Goal: Task Accomplishment & Management: Manage account settings

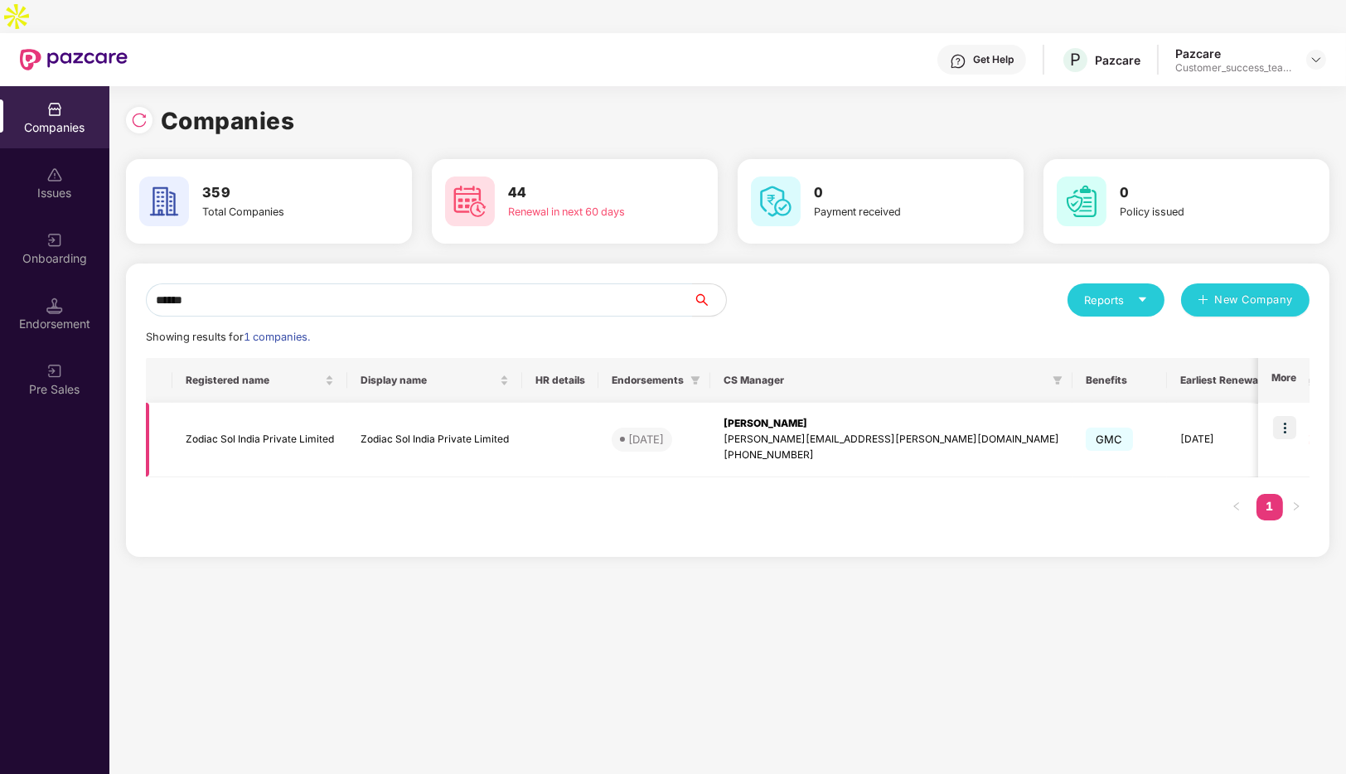
type input "******"
click at [1288, 416] on img at bounding box center [1284, 427] width 23 height 23
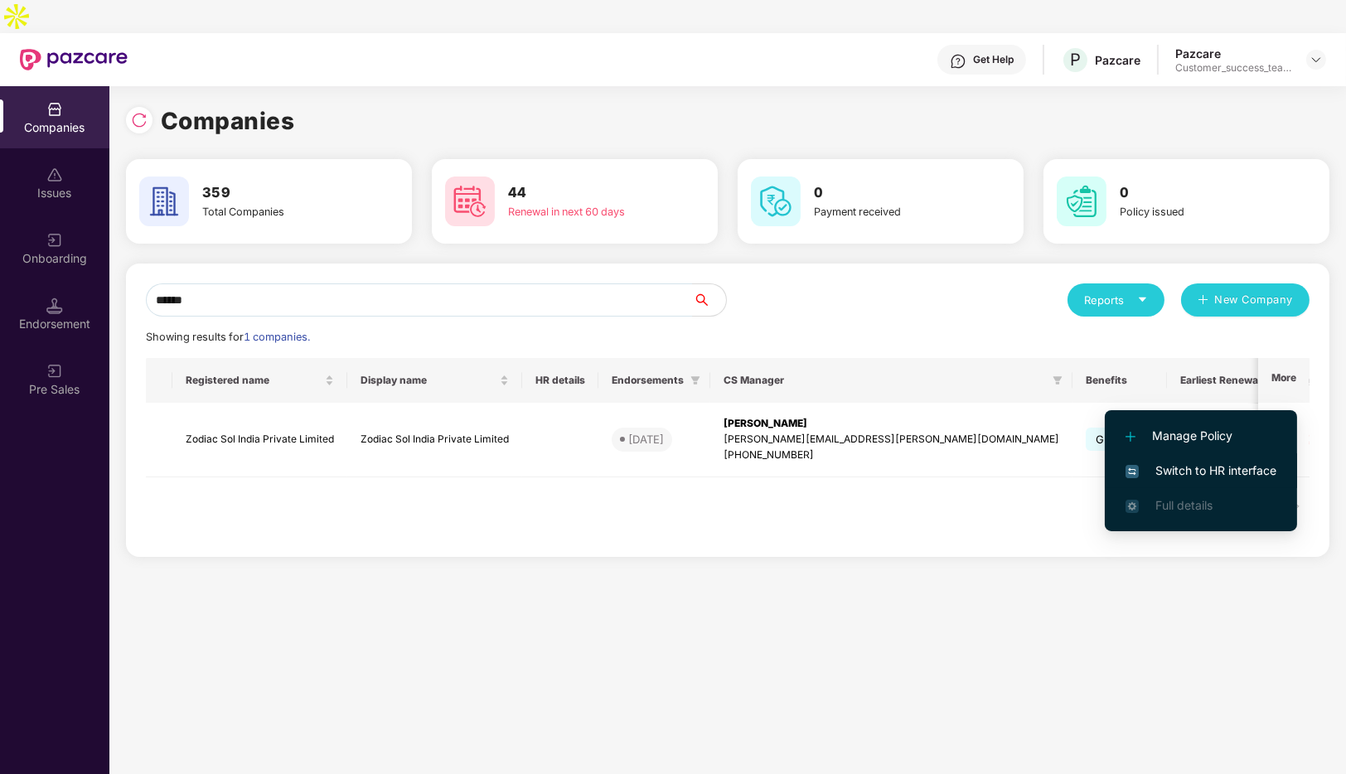
click at [1161, 469] on span "Switch to HR interface" at bounding box center [1200, 470] width 151 height 18
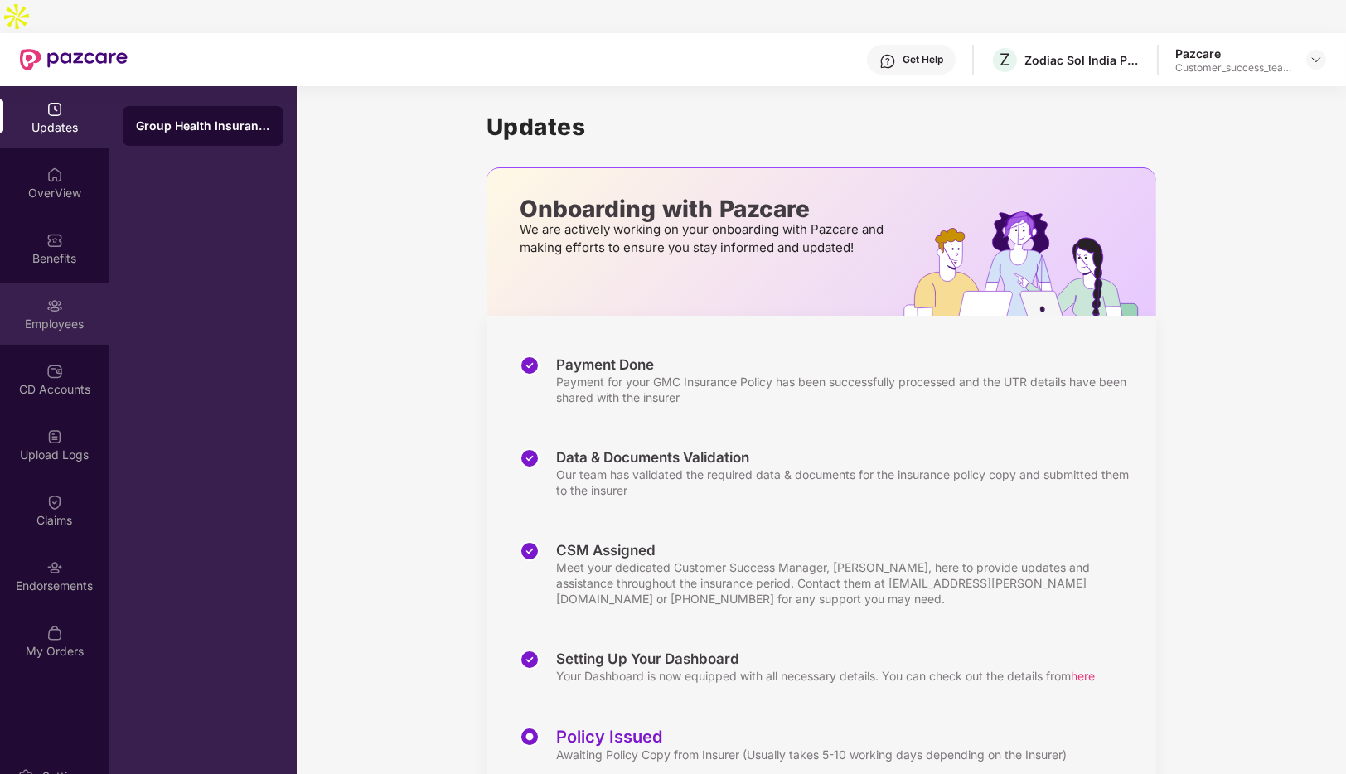
click at [60, 316] on div "Employees" at bounding box center [54, 324] width 109 height 17
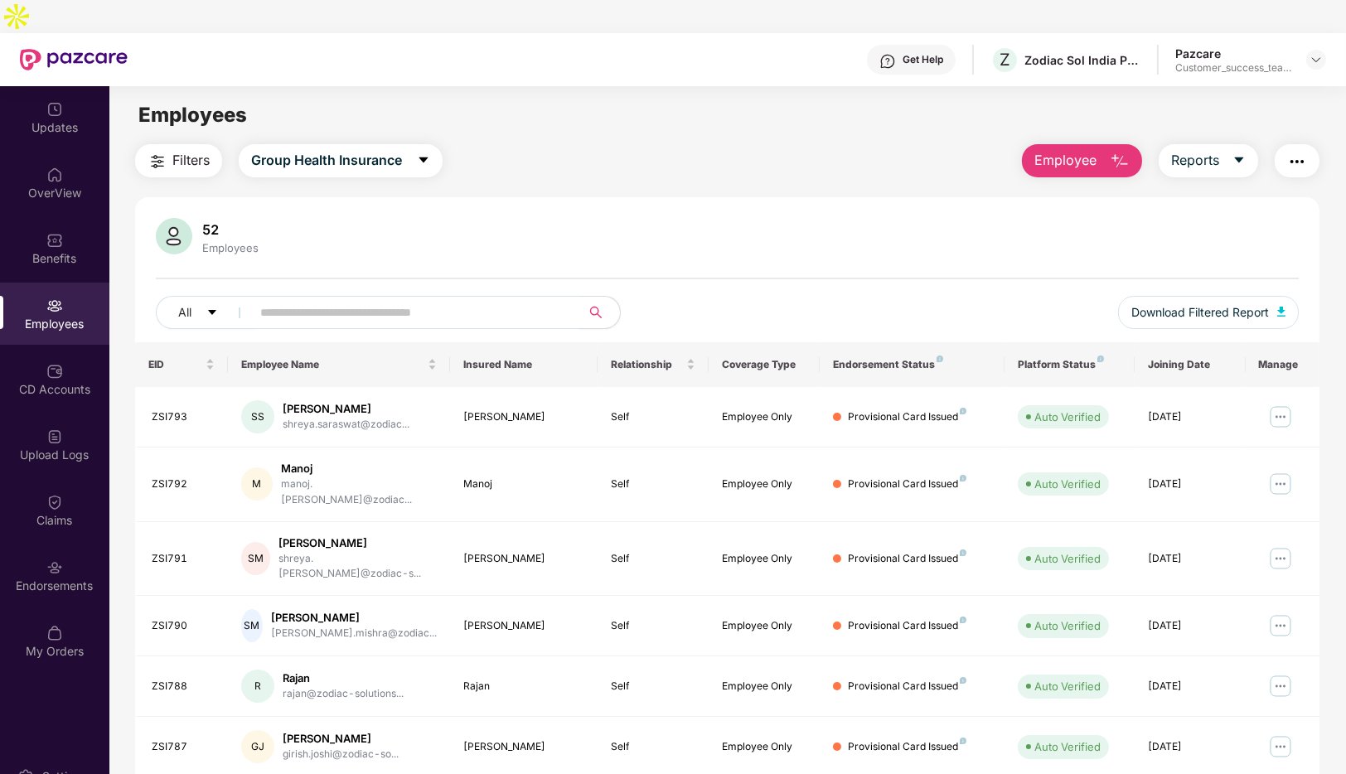
click at [1086, 150] on span "Employee" at bounding box center [1065, 160] width 62 height 21
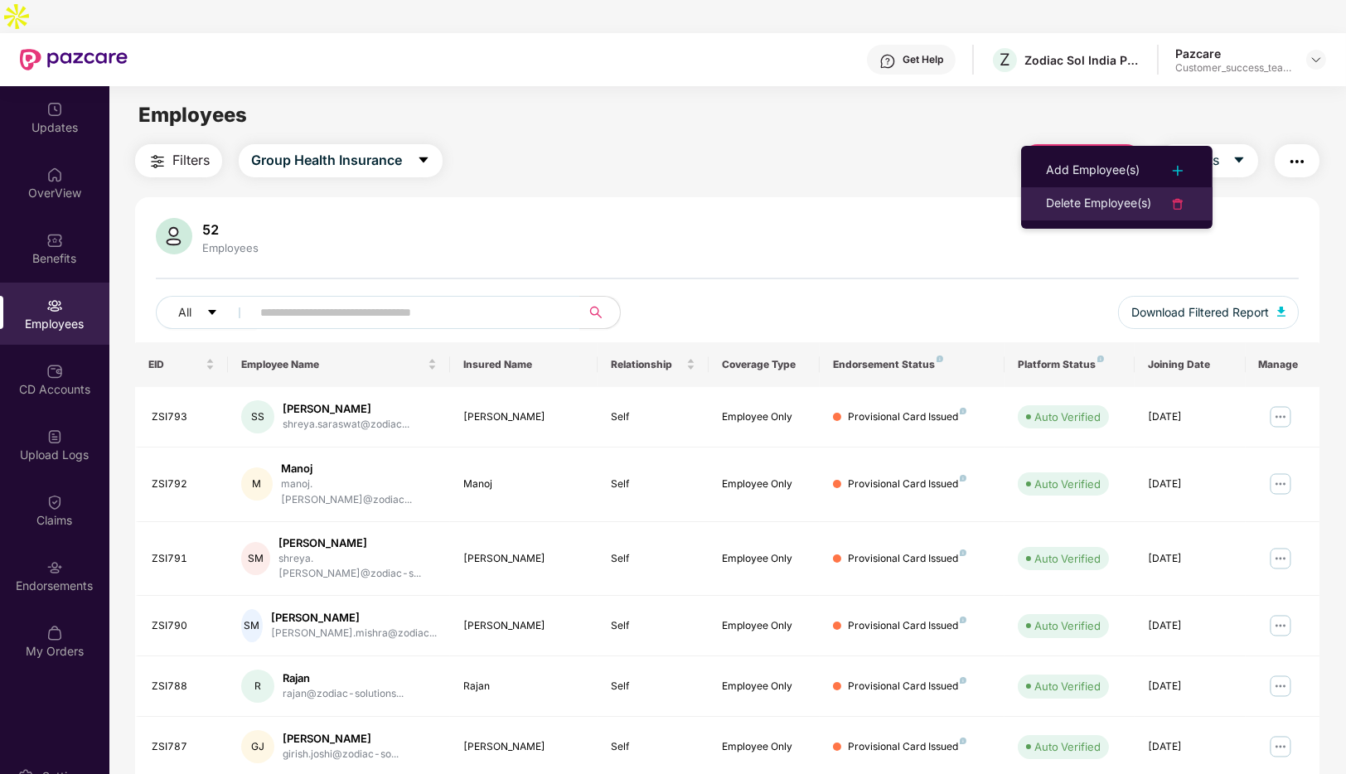
click at [1068, 199] on div "Delete Employee(s)" at bounding box center [1098, 204] width 105 height 20
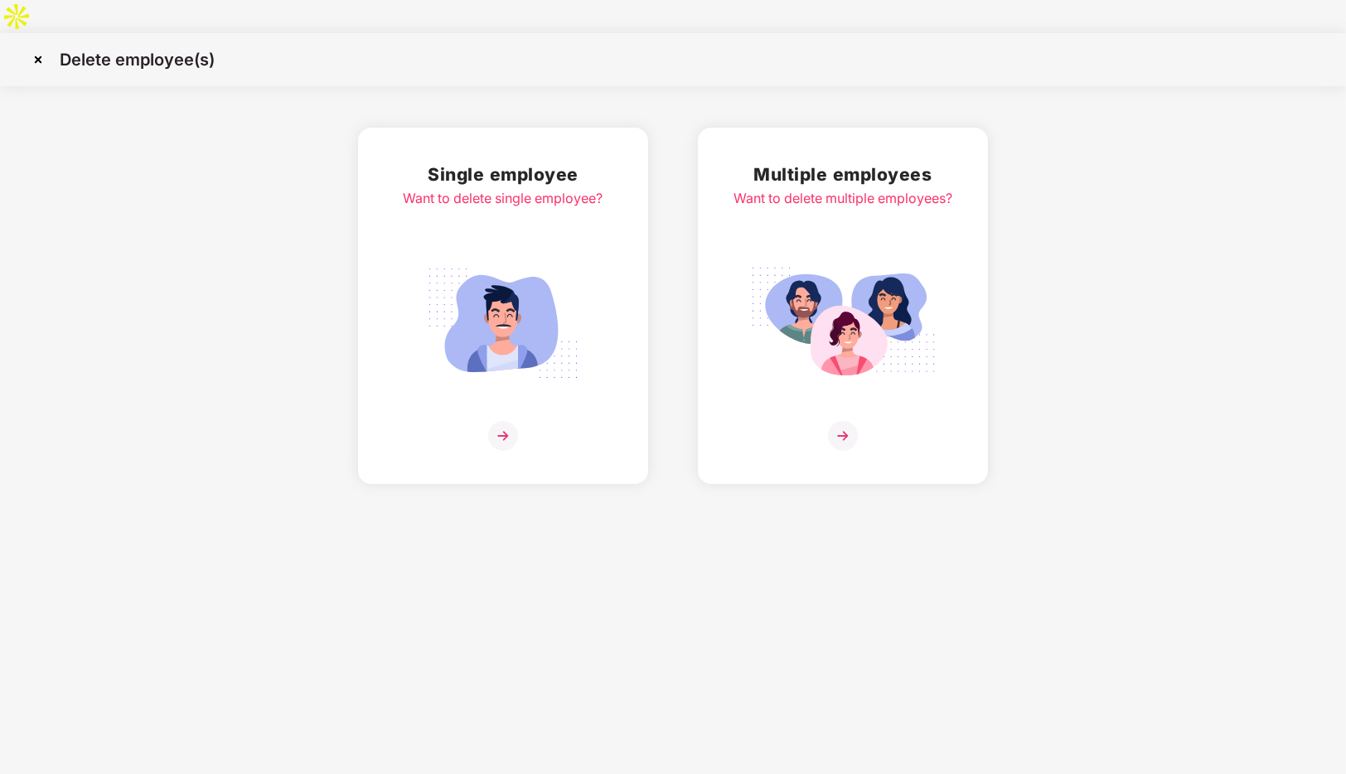
click at [808, 386] on div "Multiple employees Want to delete multiple employees?" at bounding box center [842, 306] width 219 height 290
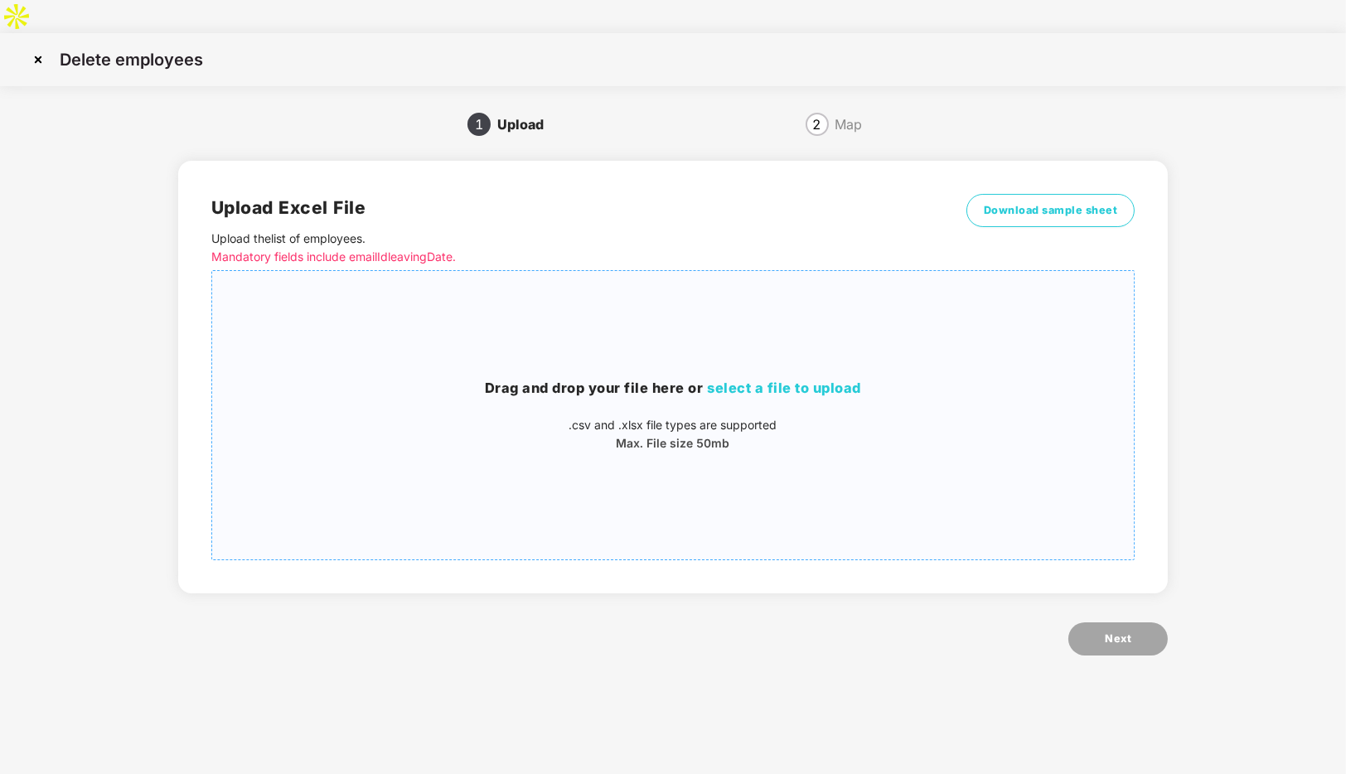
click at [691, 341] on div "Drag and drop your file here or select a file to upload .csv and .xlsx file typ…" at bounding box center [673, 415] width 922 height 262
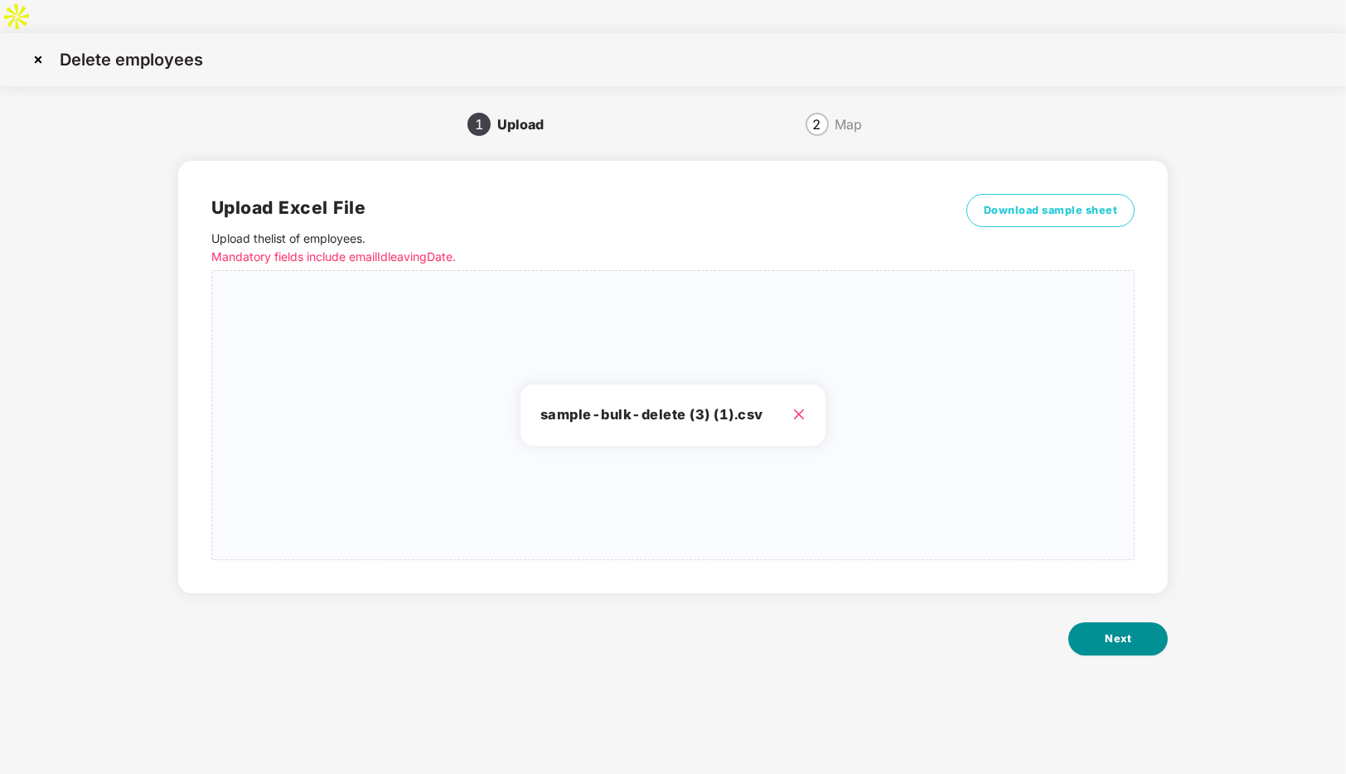
click at [1122, 631] on span "Next" at bounding box center [1117, 639] width 27 height 17
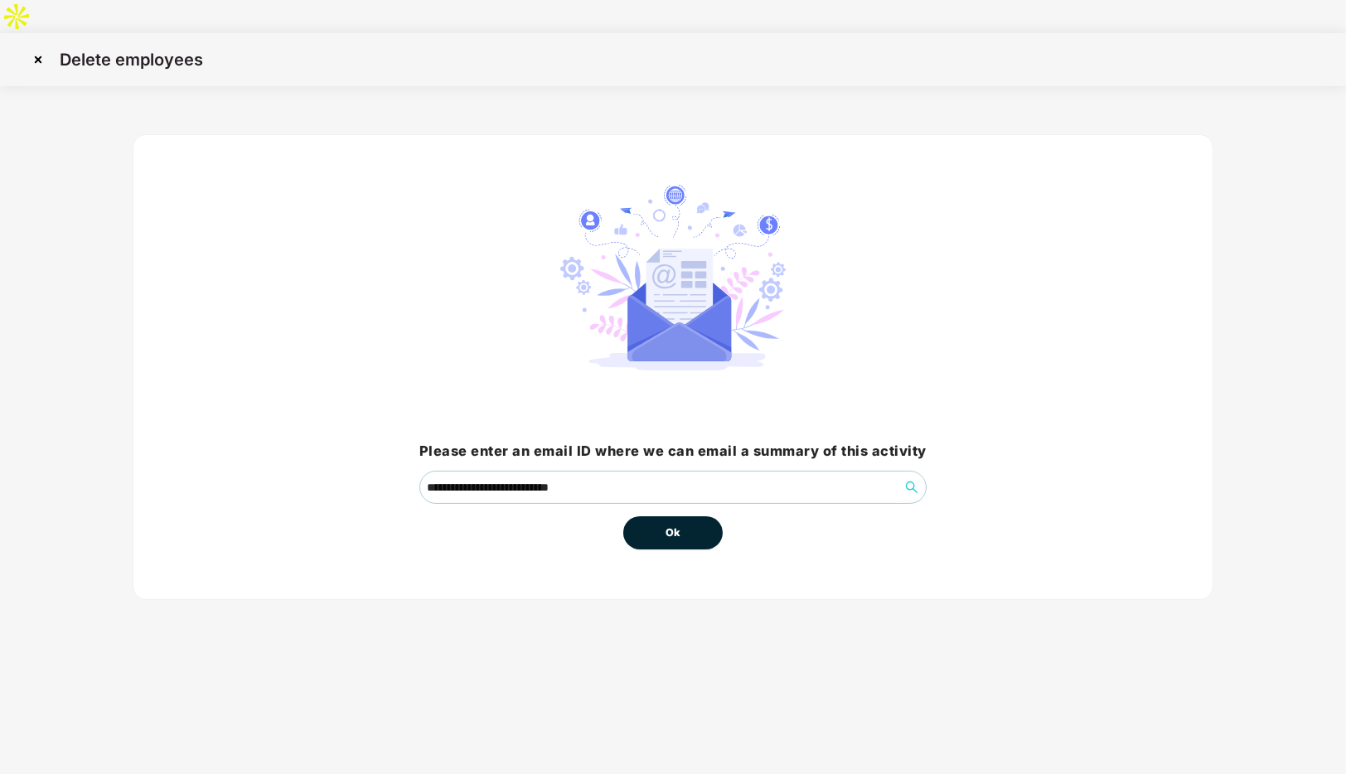
click at [684, 516] on button "Ok" at bounding box center [672, 532] width 99 height 33
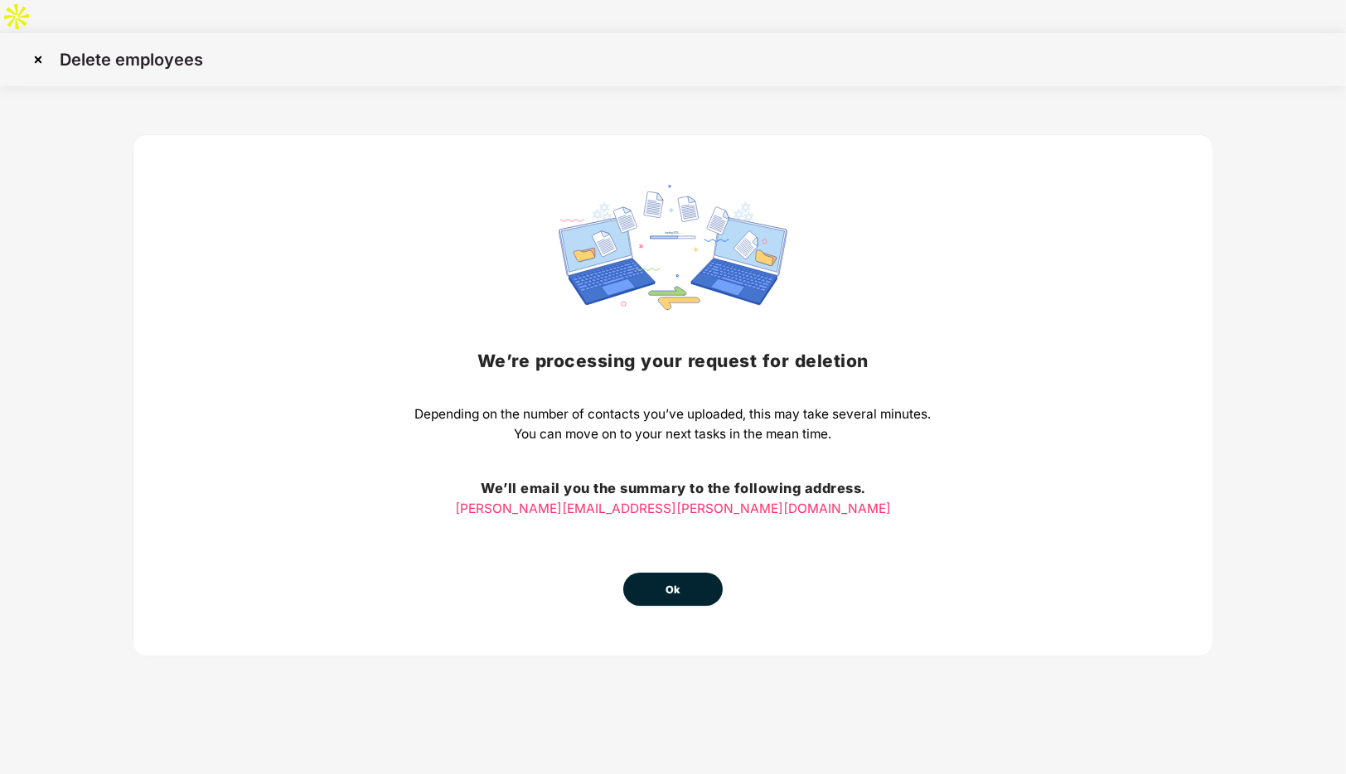
click at [36, 46] on img at bounding box center [38, 59] width 27 height 27
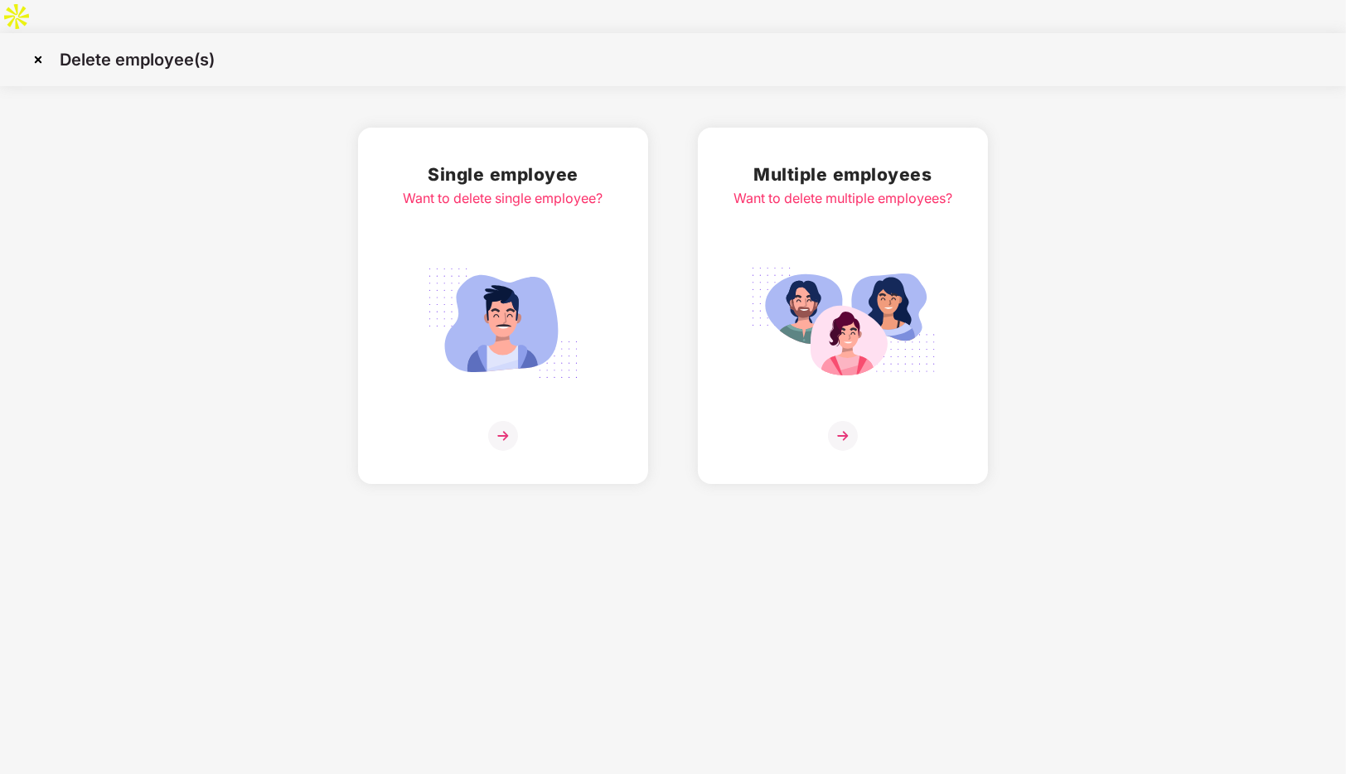
click at [41, 46] on img at bounding box center [38, 59] width 27 height 27
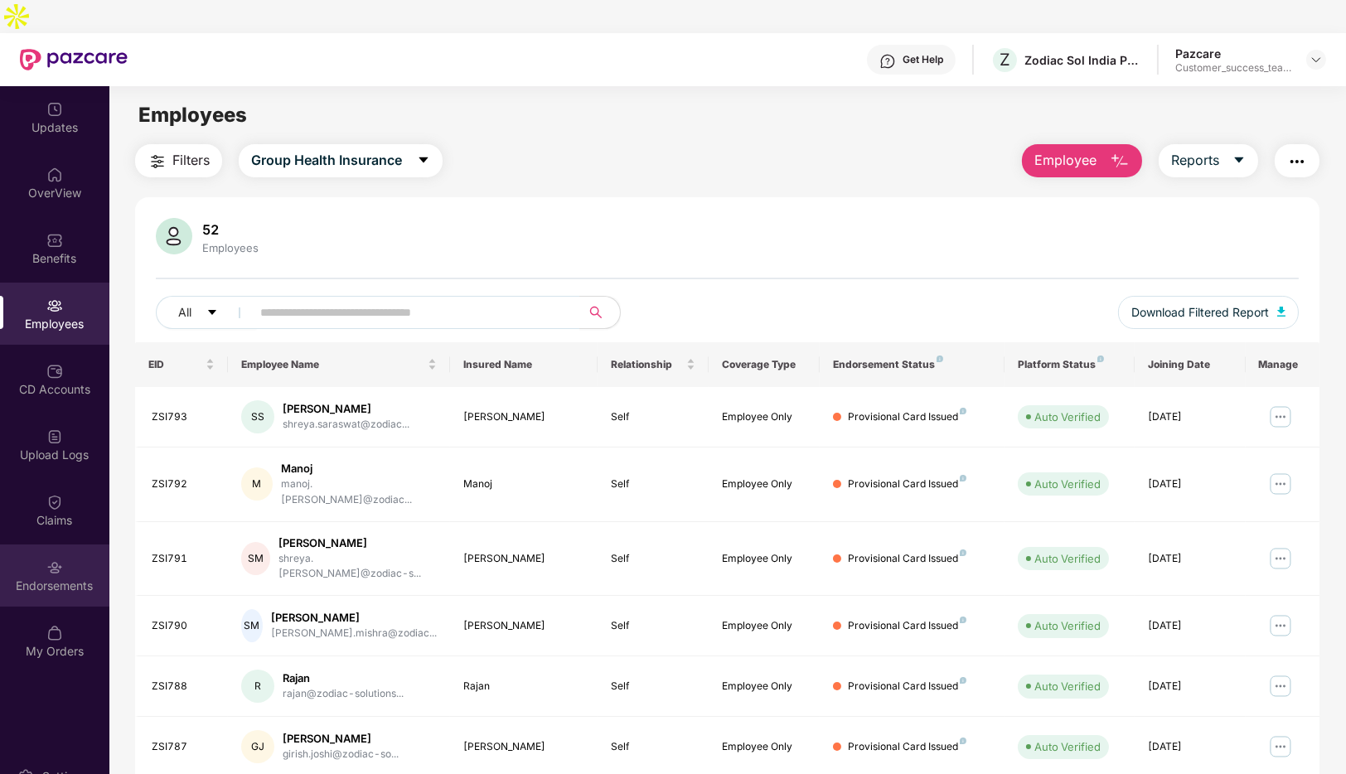
click at [74, 577] on div "Endorsements" at bounding box center [54, 585] width 109 height 17
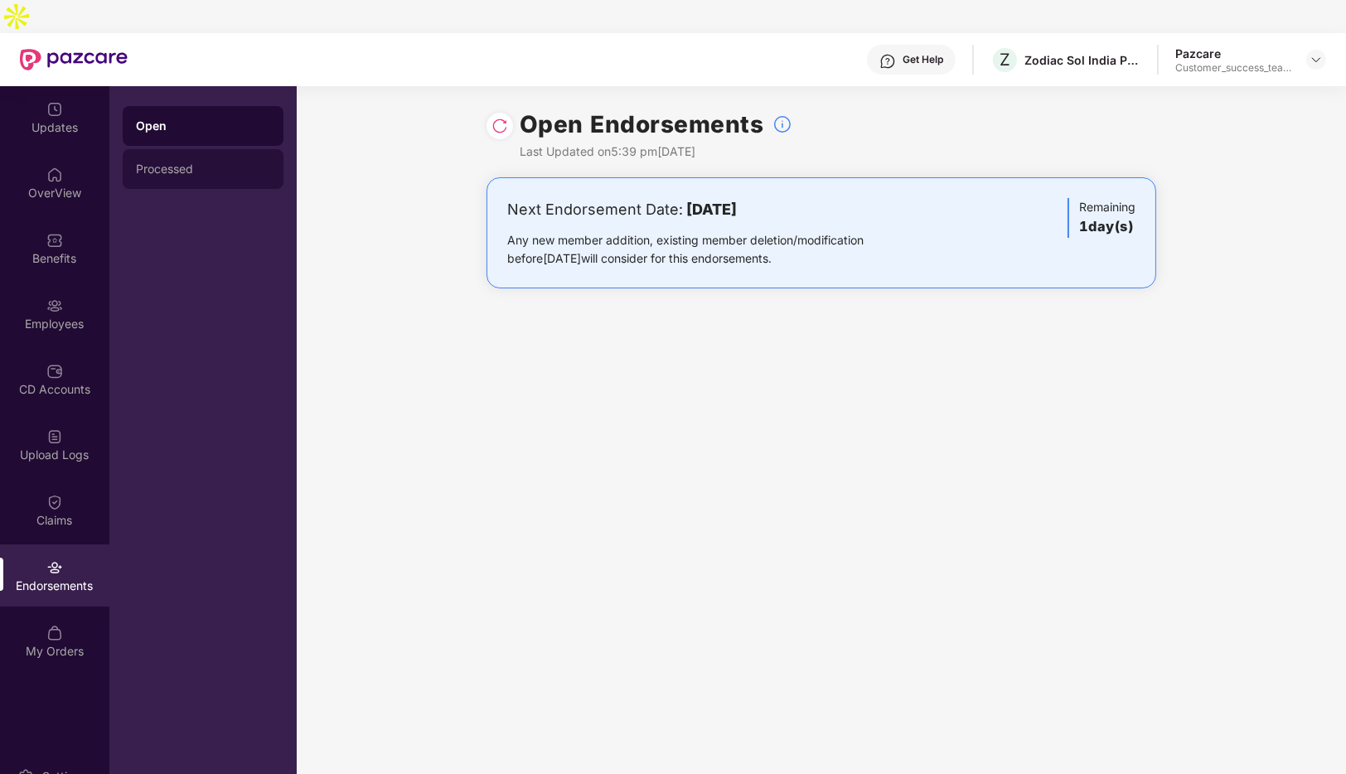
click at [229, 162] on div "Processed" at bounding box center [203, 168] width 134 height 13
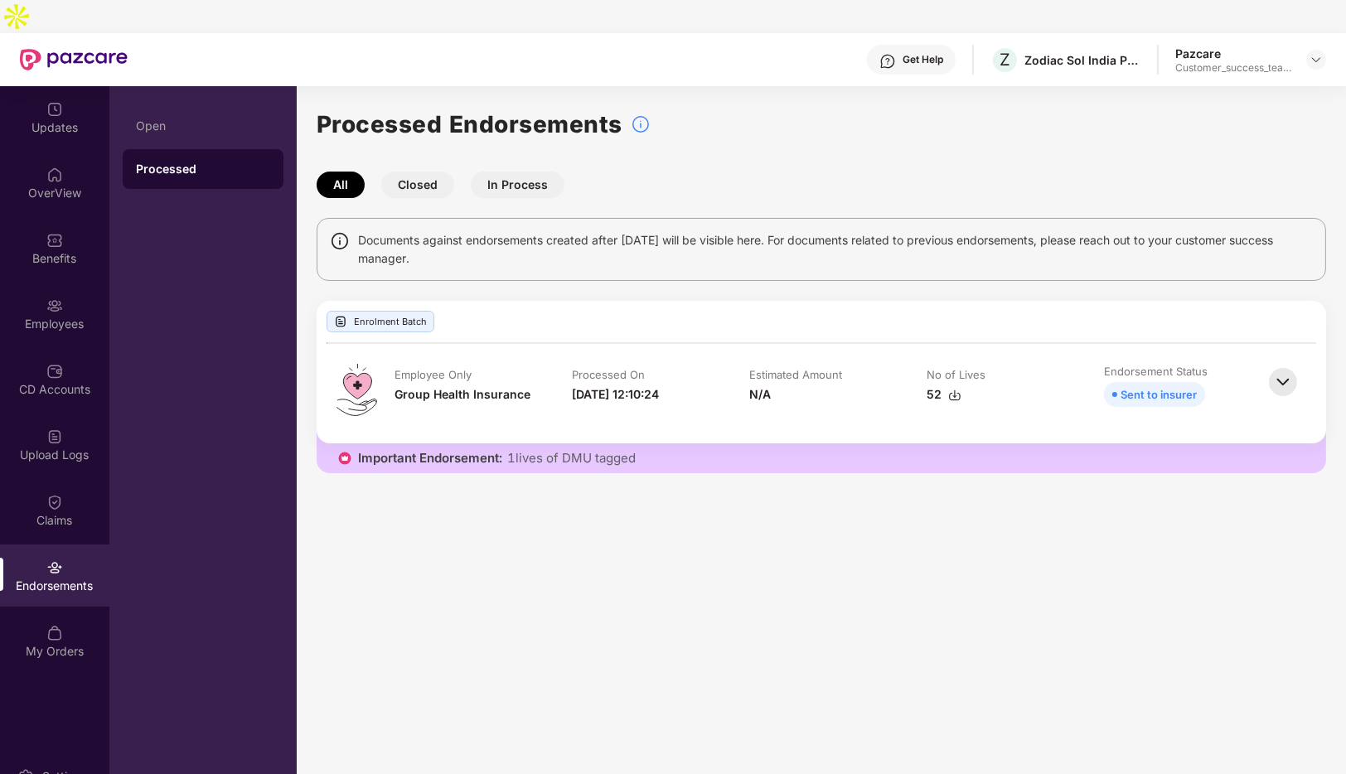
click at [495, 172] on button "In Process" at bounding box center [518, 185] width 94 height 27
click at [337, 172] on button "All" at bounding box center [341, 185] width 48 height 27
click at [186, 119] on div "Open" at bounding box center [203, 125] width 134 height 13
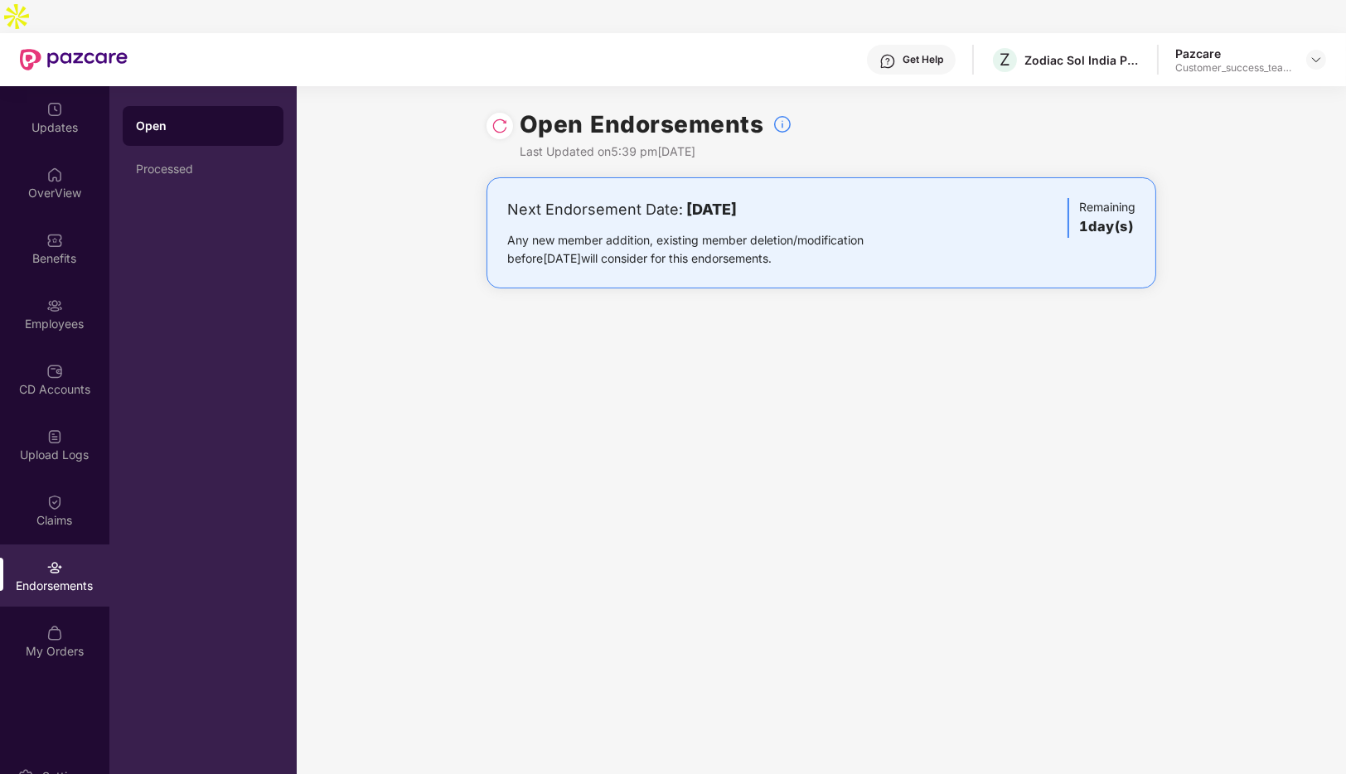
click at [504, 118] on img at bounding box center [499, 126] width 17 height 17
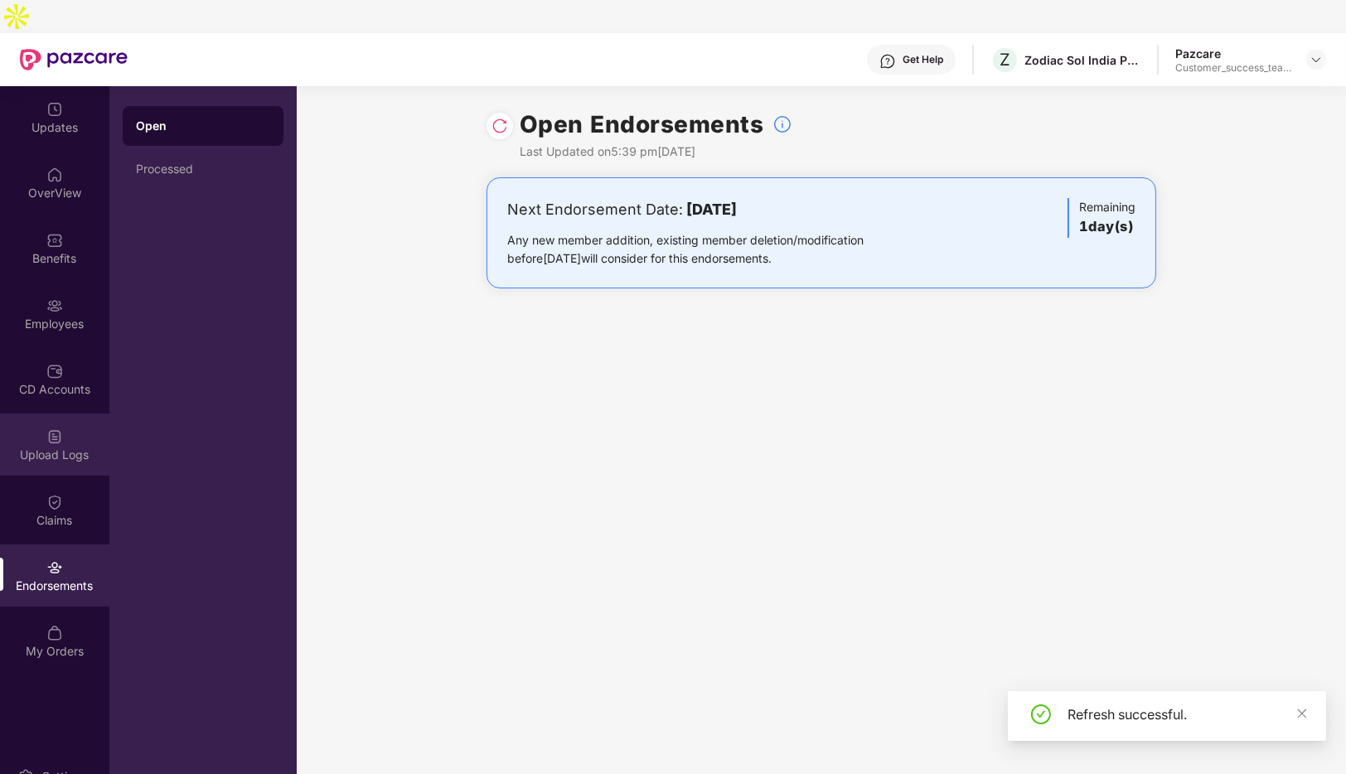
click at [56, 428] on img at bounding box center [54, 436] width 17 height 17
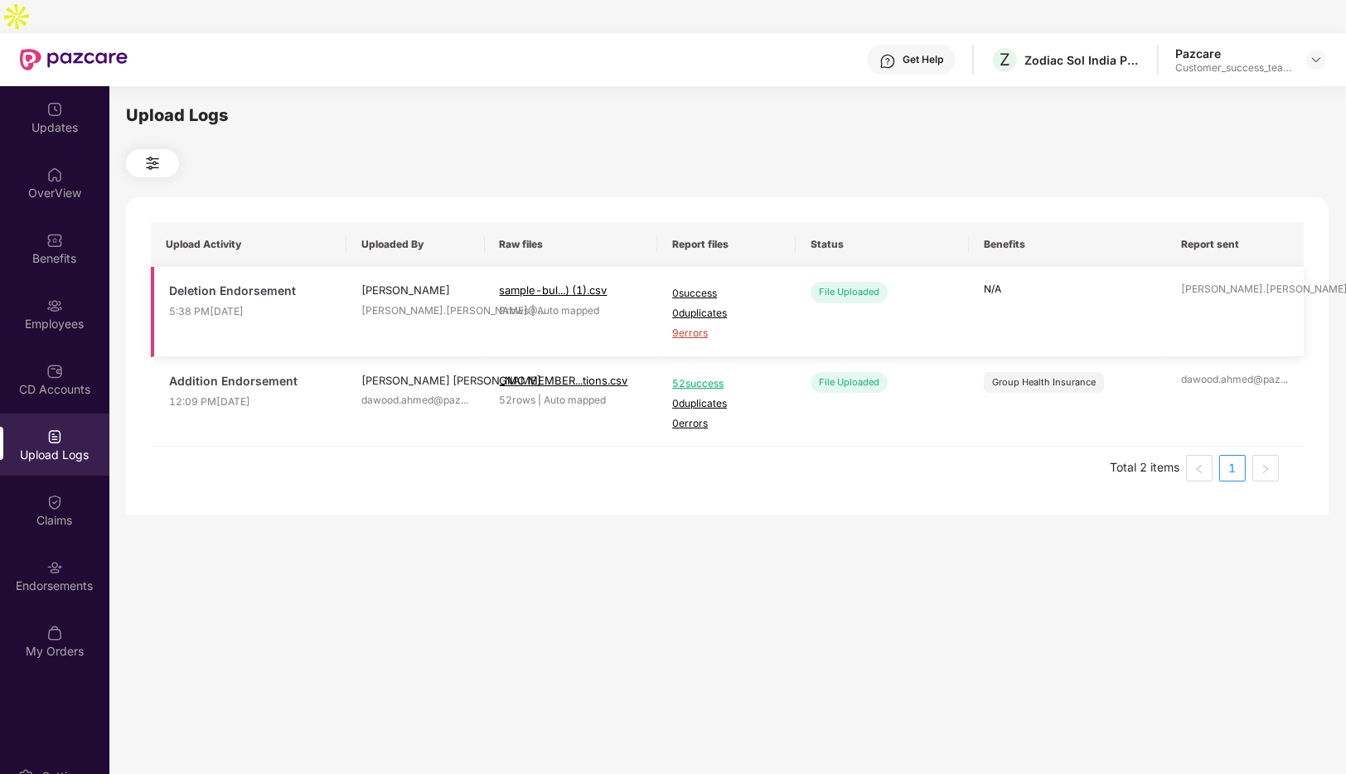
click at [694, 326] on span "9 errors" at bounding box center [726, 334] width 109 height 16
click at [78, 283] on div "Employees" at bounding box center [54, 314] width 109 height 62
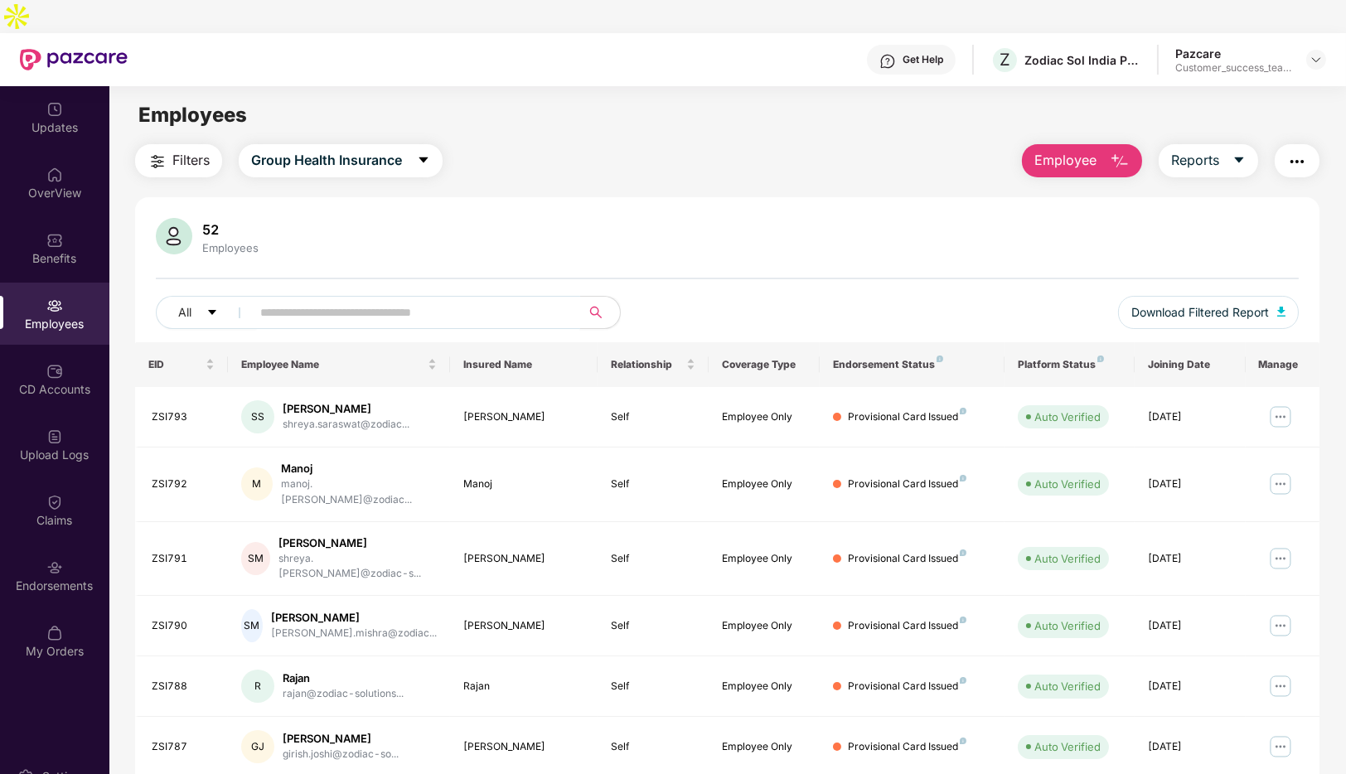
click at [386, 300] on input "text" at bounding box center [408, 312] width 297 height 25
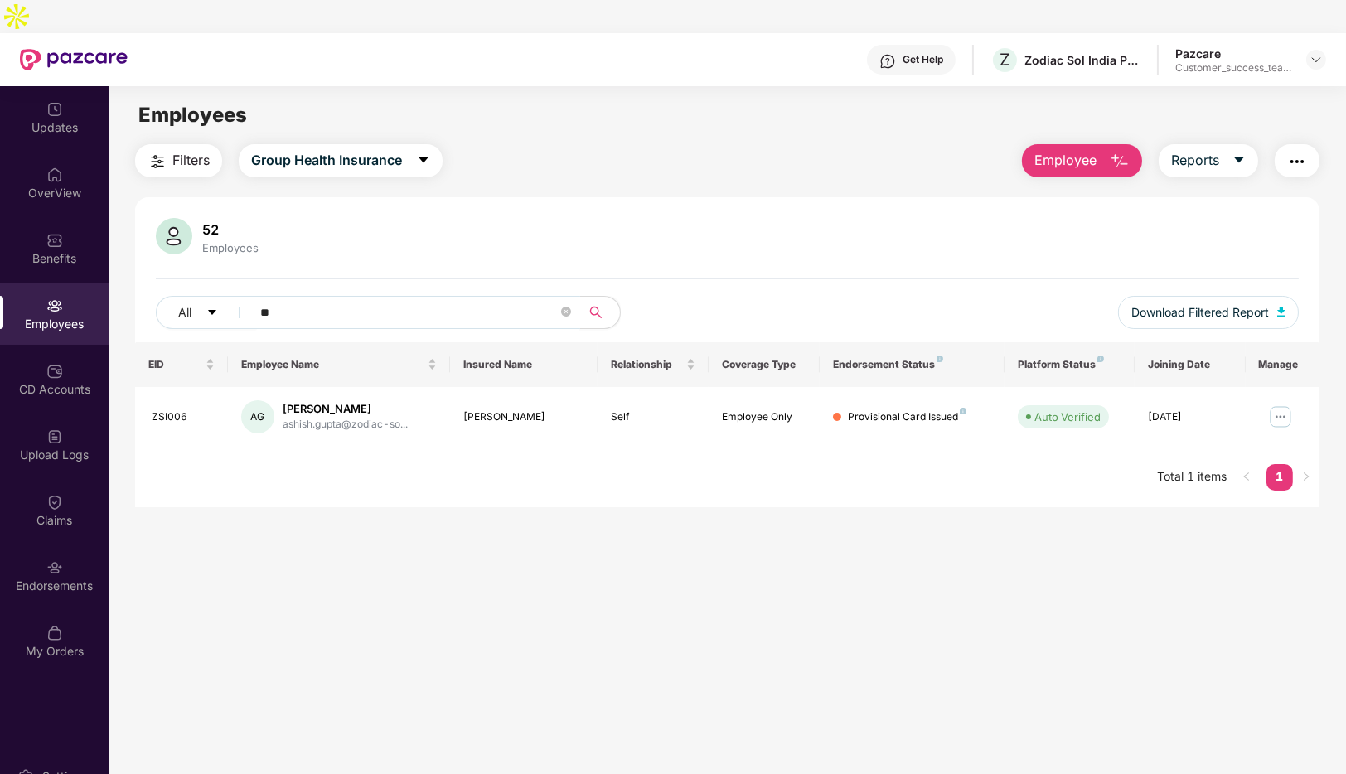
type input "*"
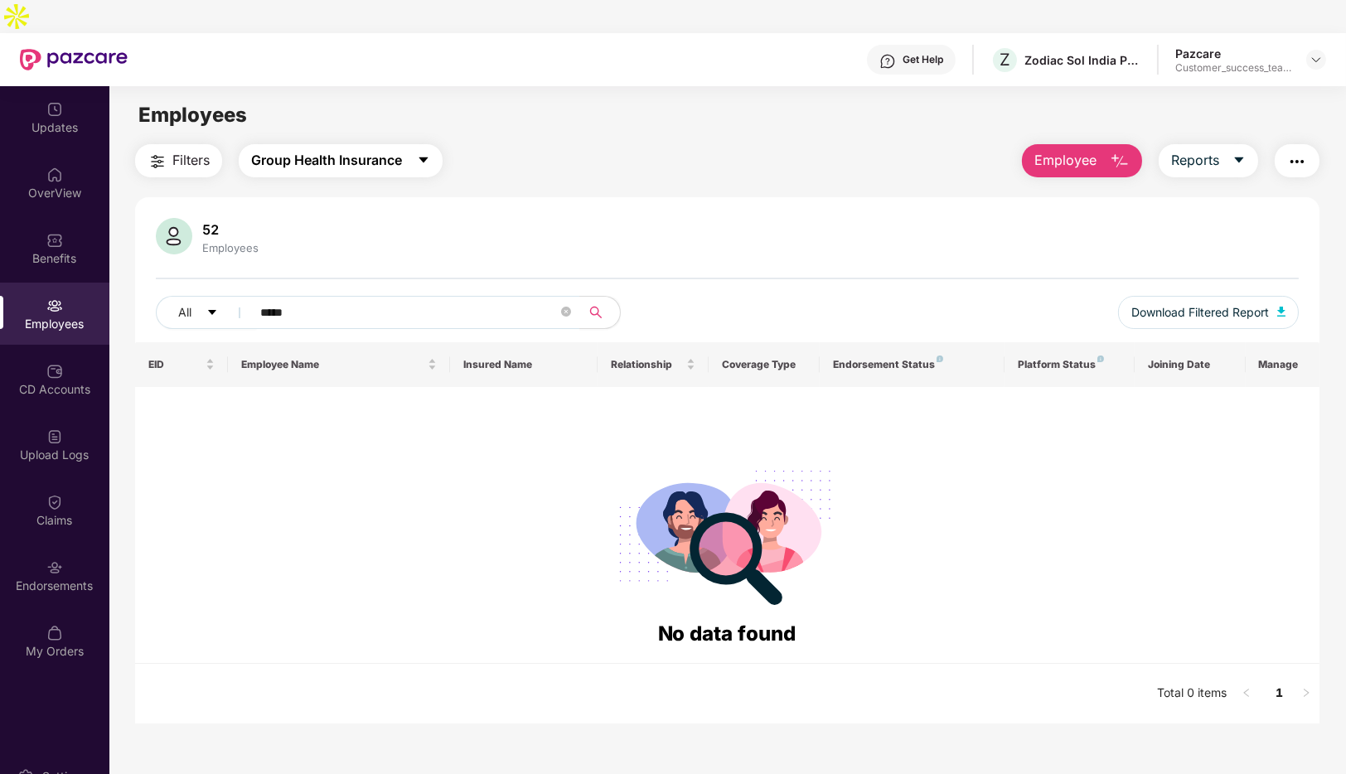
click at [424, 144] on button "Group Health Insurance" at bounding box center [341, 160] width 204 height 33
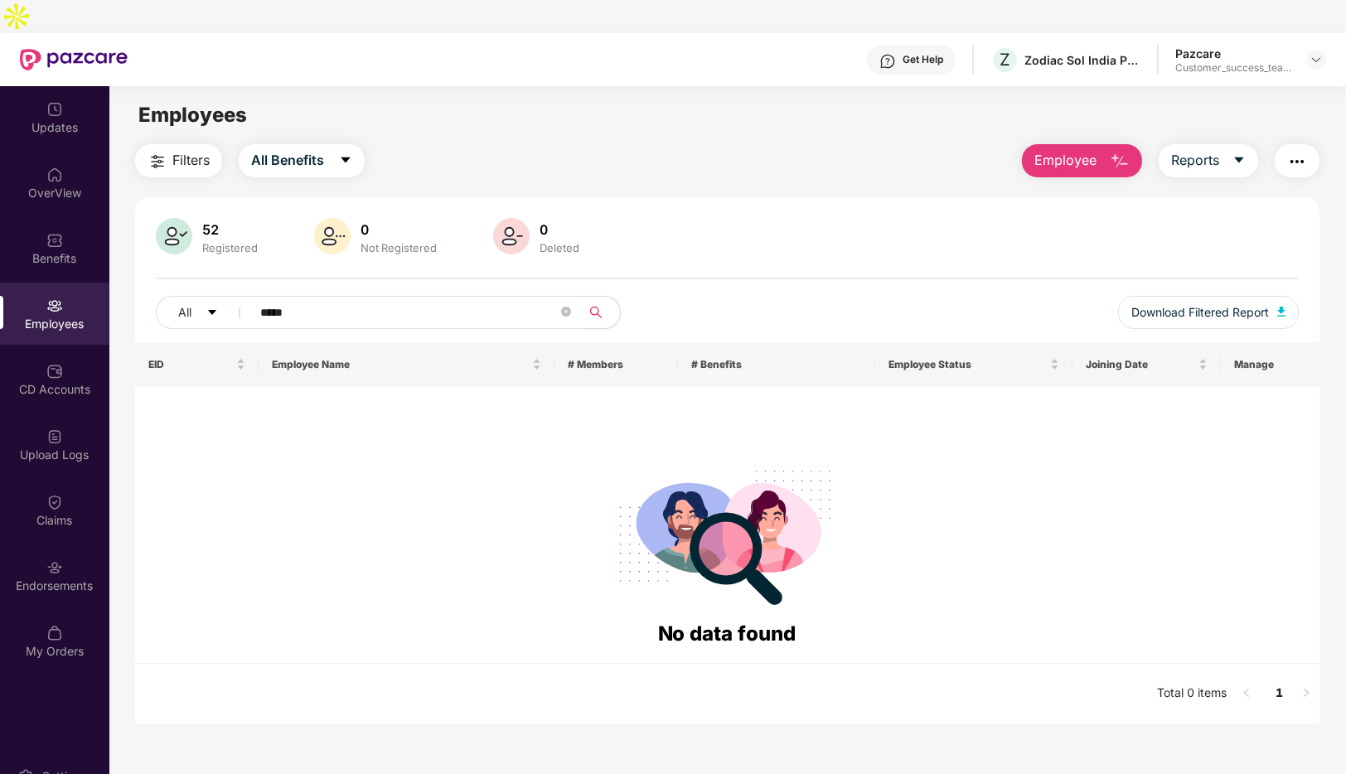
click at [365, 300] on input "*****" at bounding box center [408, 312] width 297 height 25
type input "*"
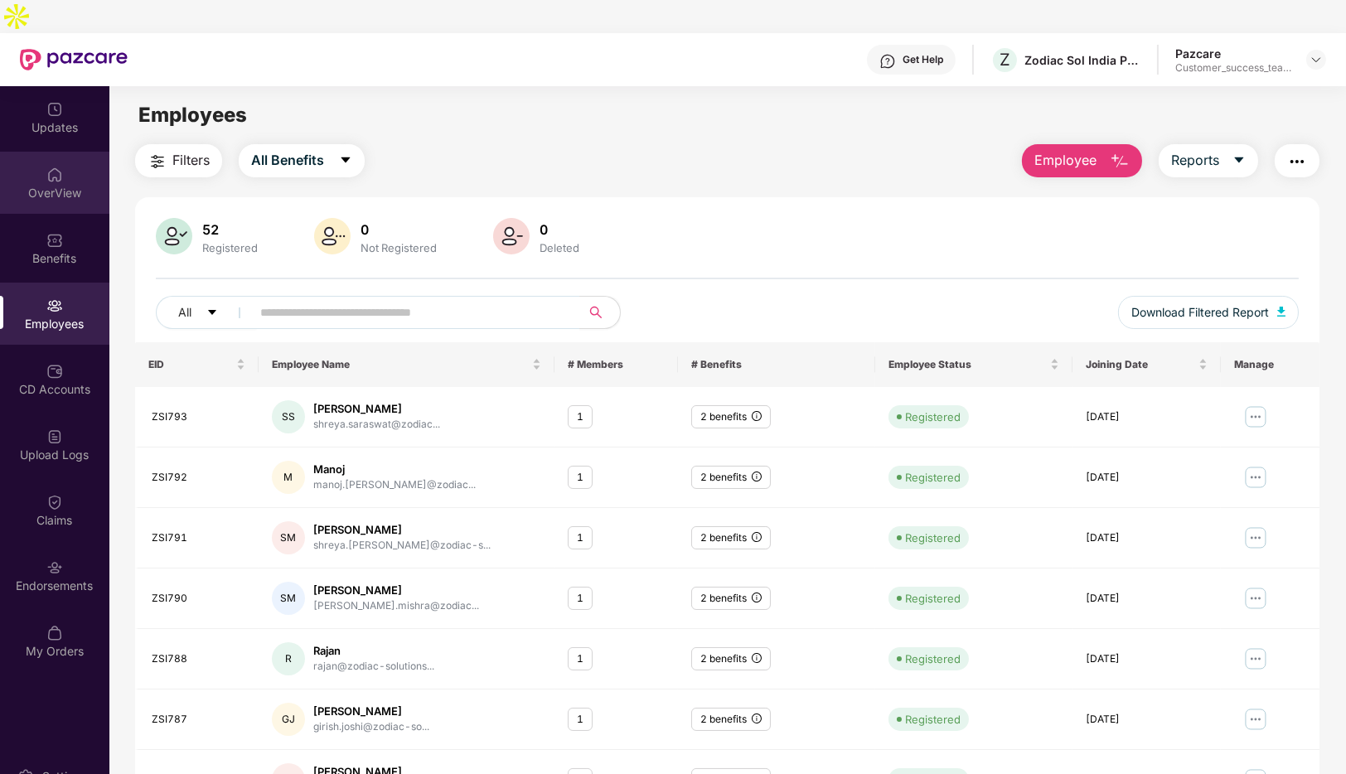
click at [57, 185] on div "OverView" at bounding box center [54, 193] width 109 height 17
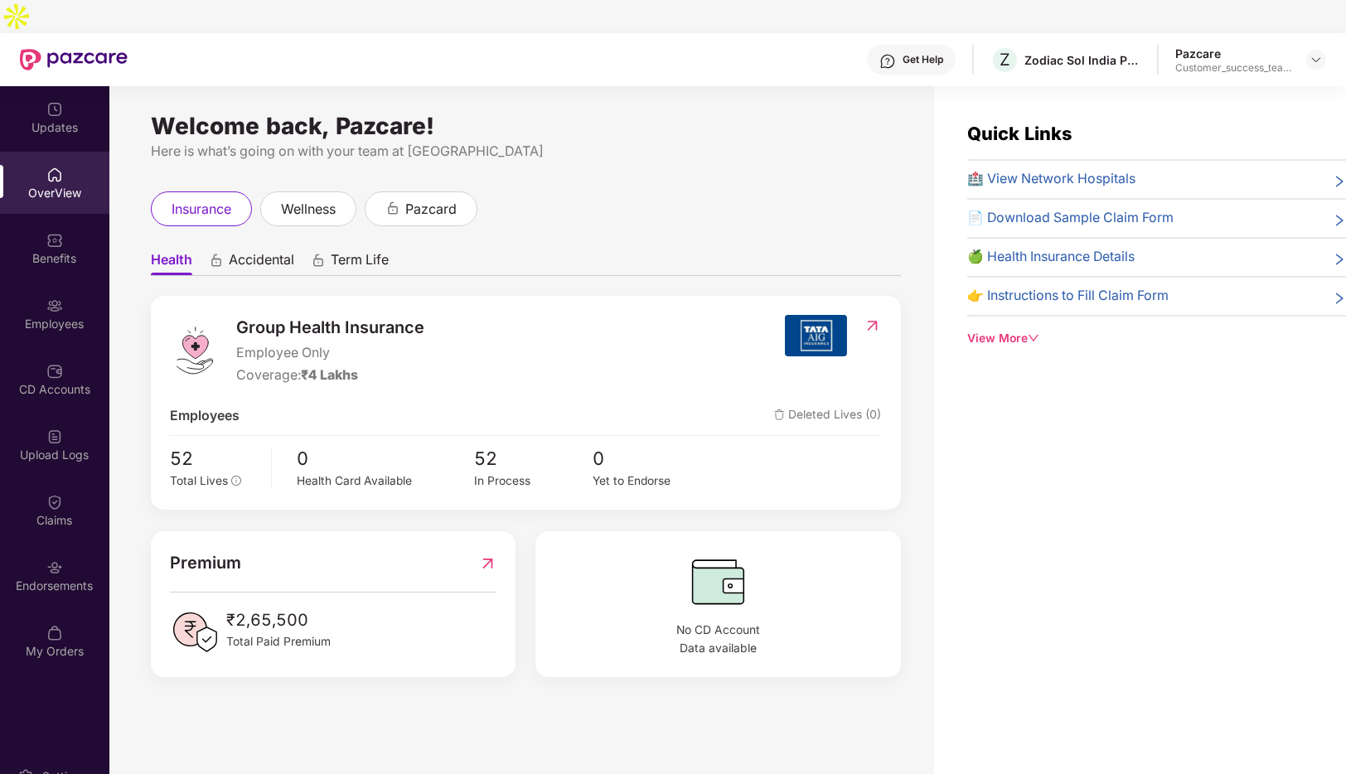
click at [265, 251] on span "Accidental" at bounding box center [261, 263] width 65 height 24
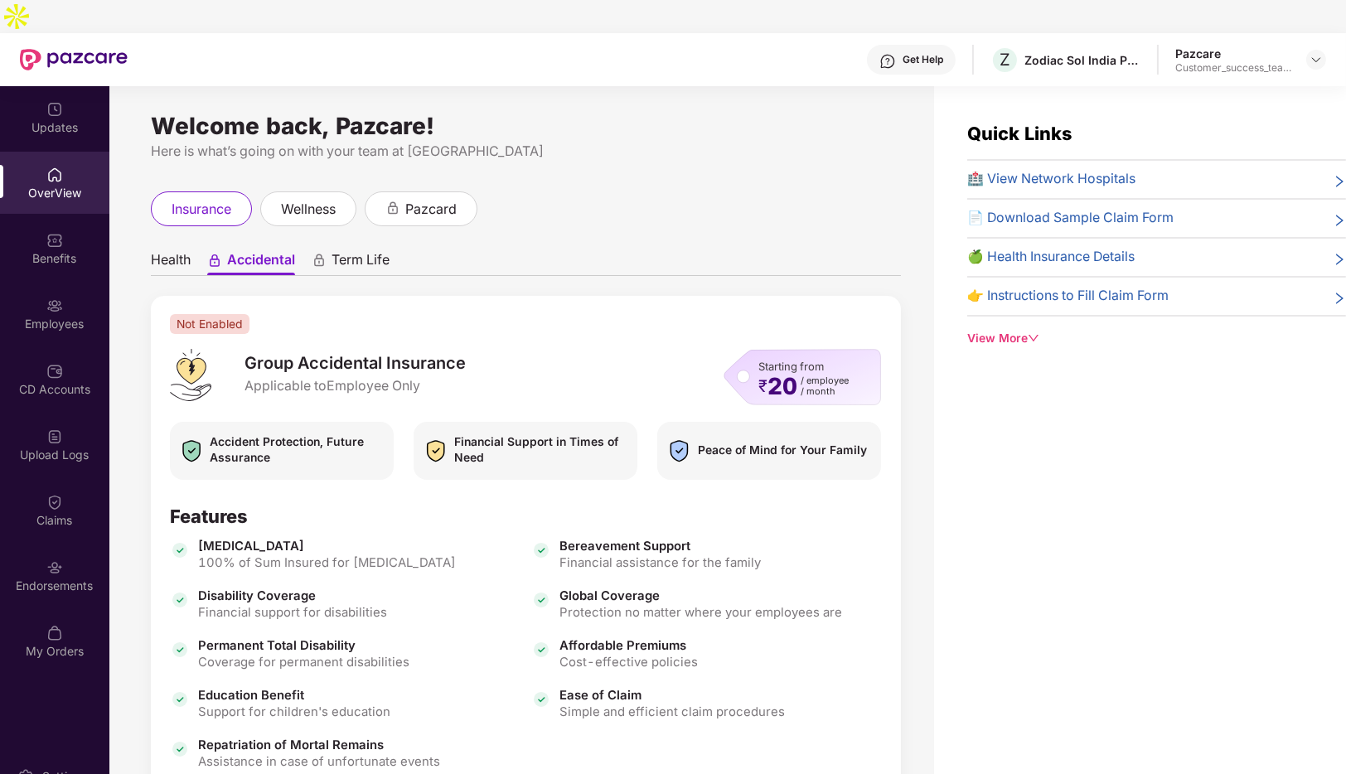
click at [370, 251] on span "Term Life" at bounding box center [360, 263] width 58 height 24
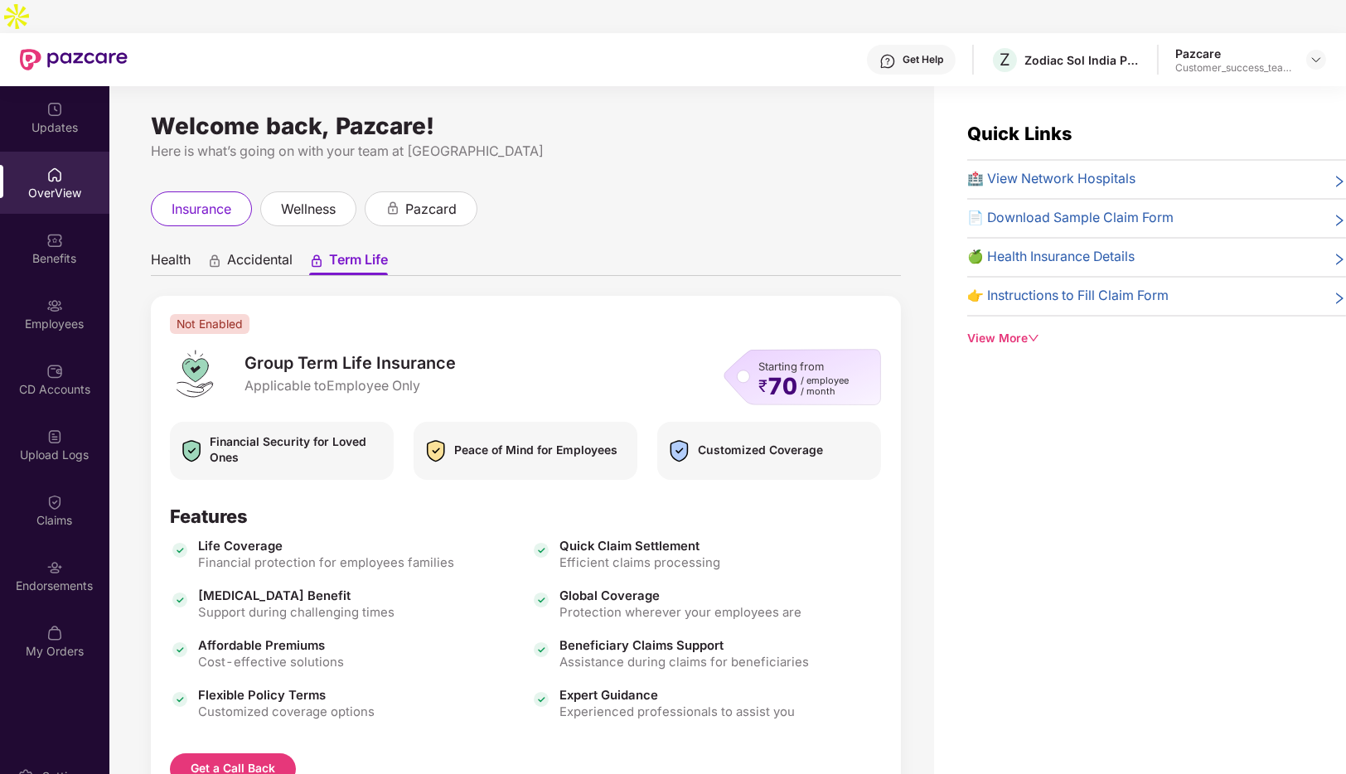
click at [161, 251] on span "Health" at bounding box center [171, 263] width 40 height 24
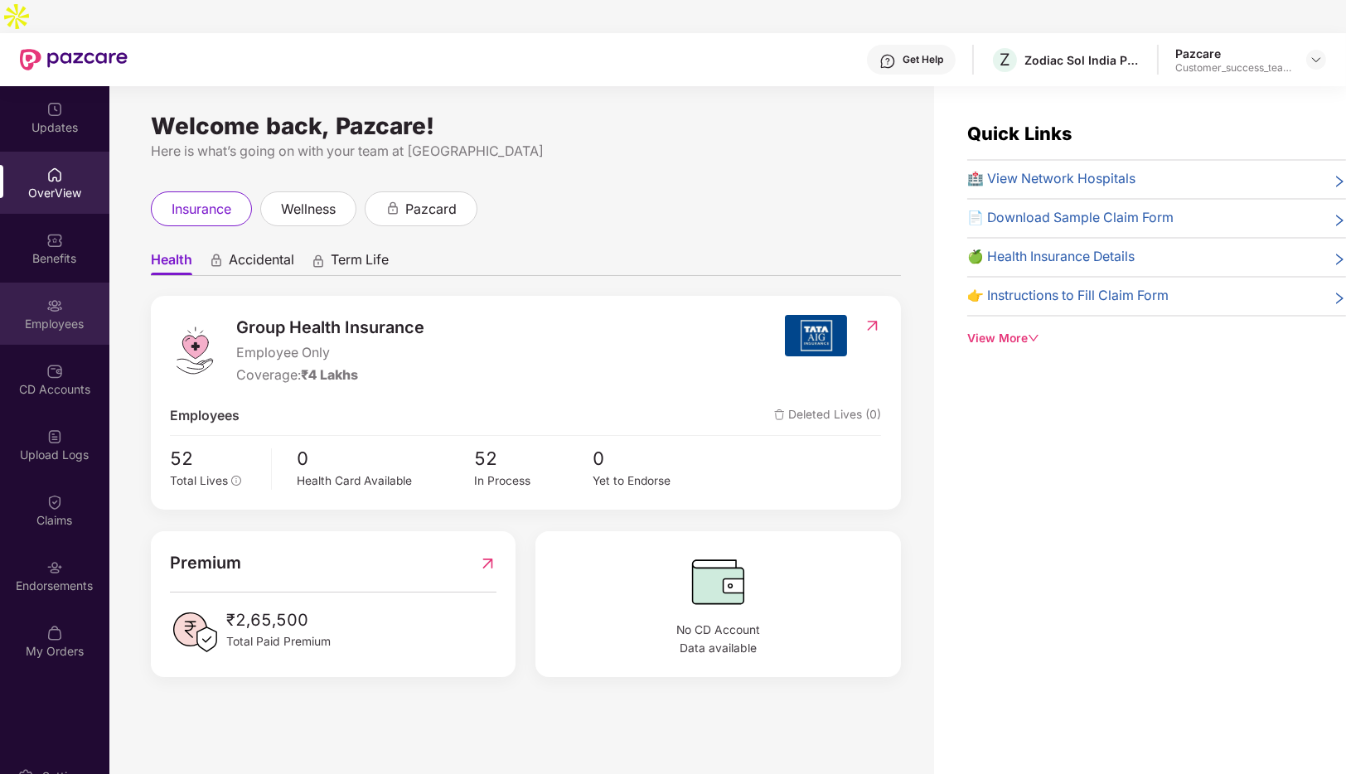
click at [47, 297] on img at bounding box center [54, 305] width 17 height 17
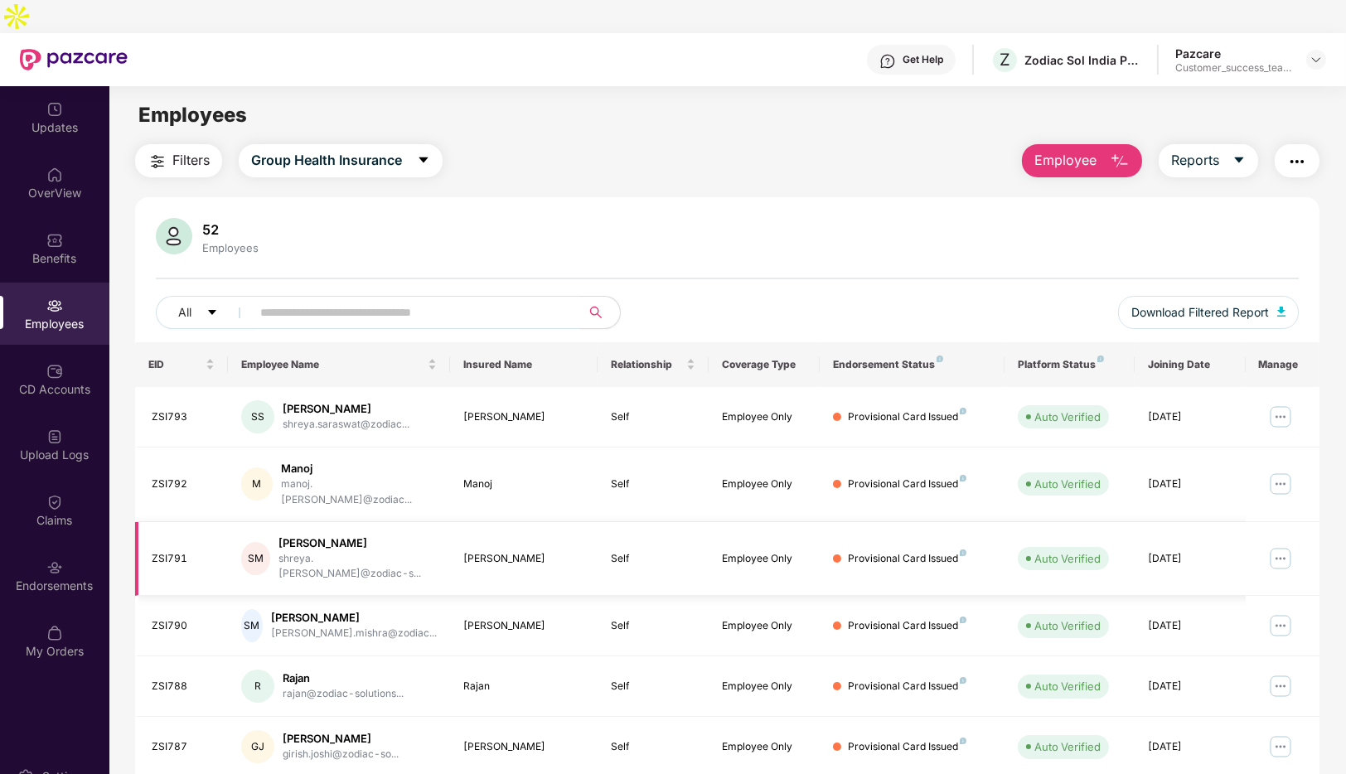
scroll to position [239, 0]
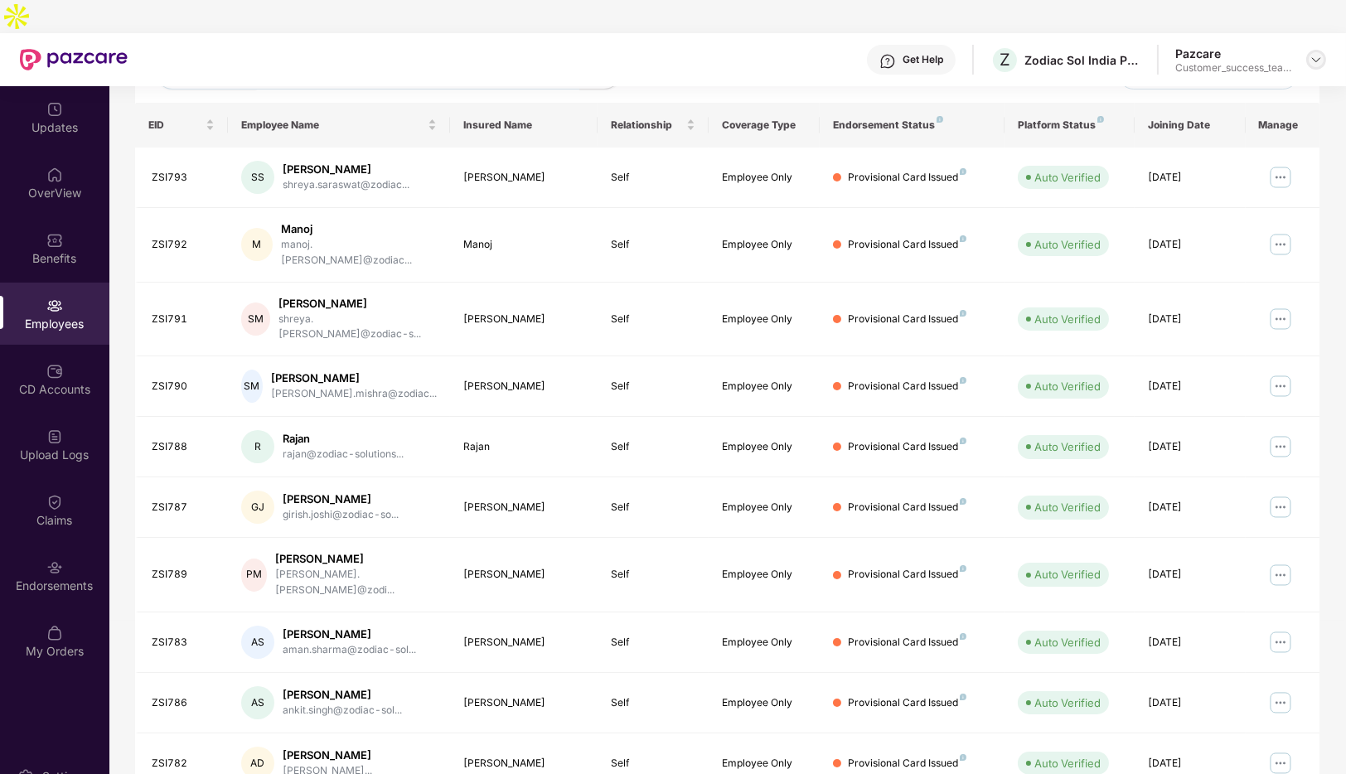
click at [1310, 53] on img at bounding box center [1315, 59] width 13 height 13
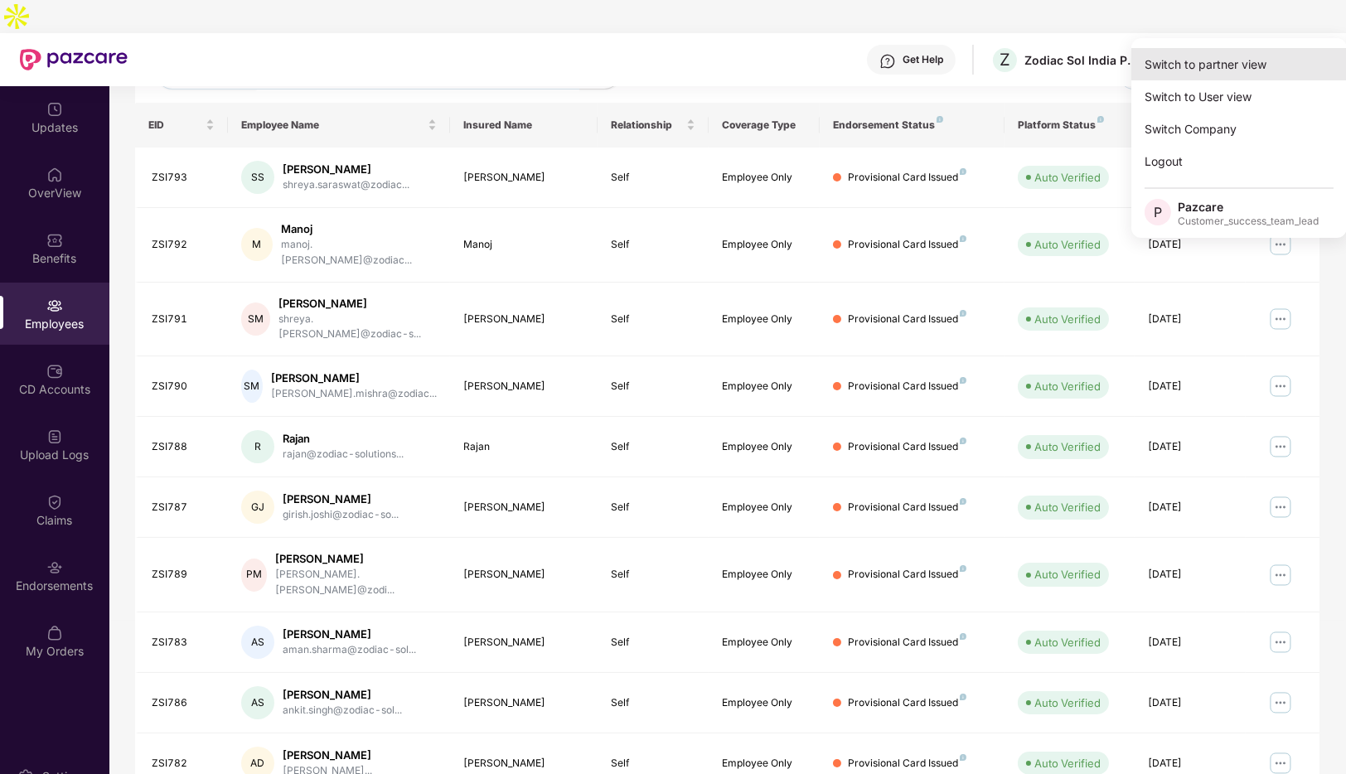
click at [1201, 60] on div "Switch to partner view" at bounding box center [1238, 64] width 215 height 32
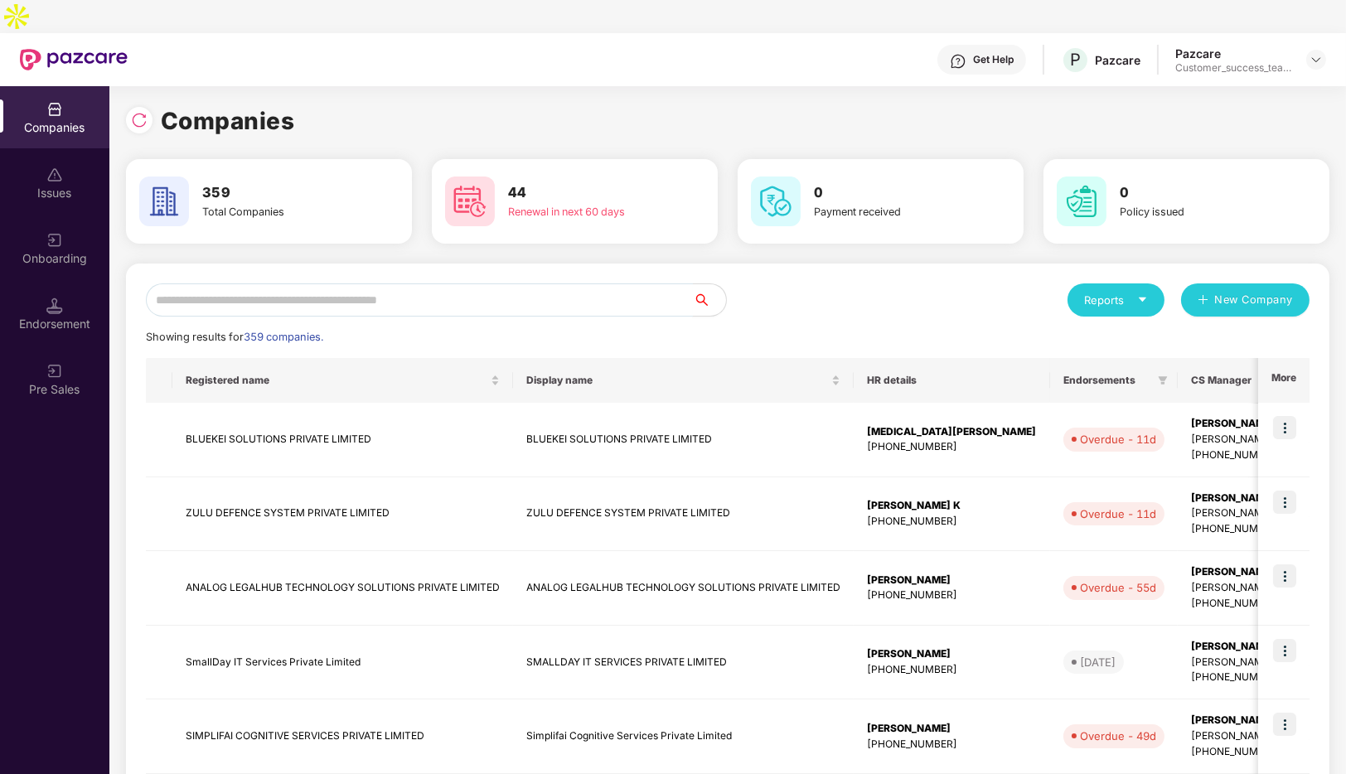
click at [390, 283] on input "text" at bounding box center [419, 299] width 547 height 33
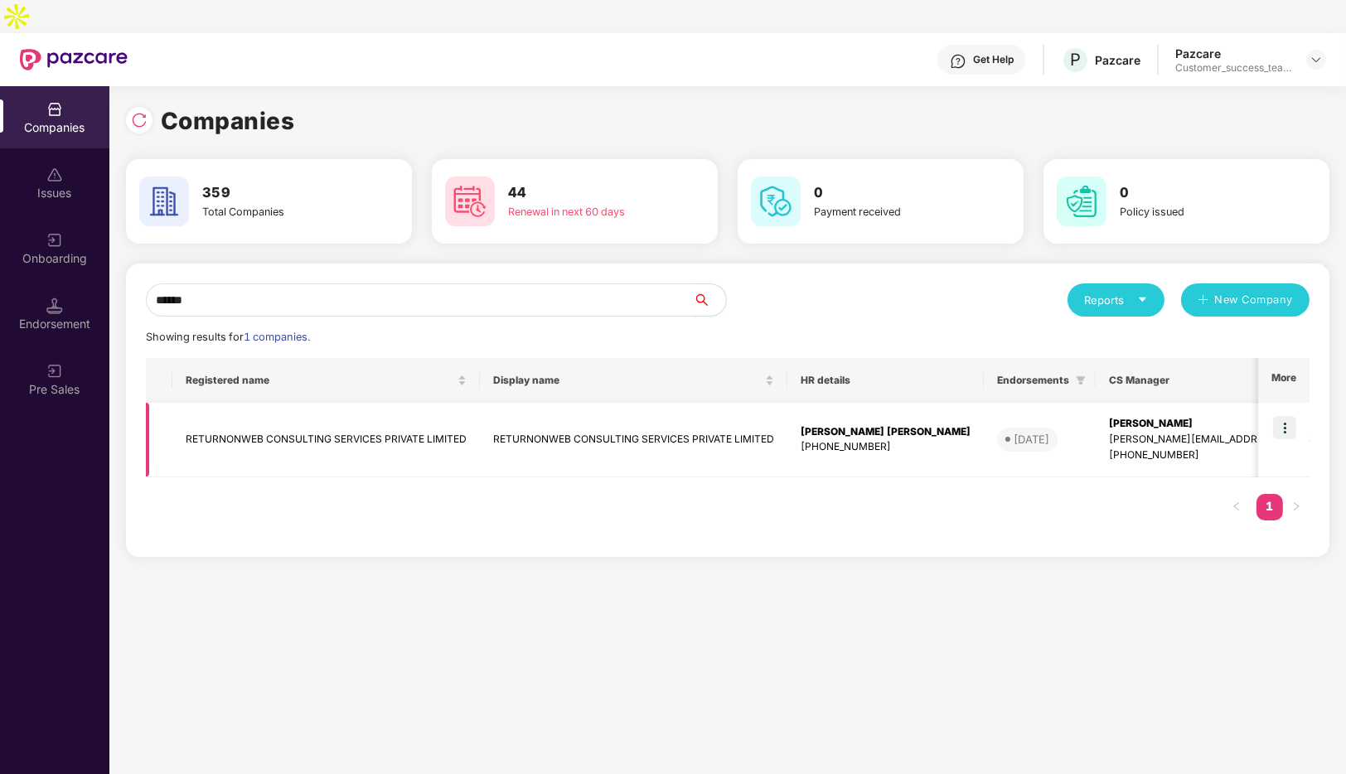
type input "******"
click at [1278, 416] on img at bounding box center [1284, 427] width 23 height 23
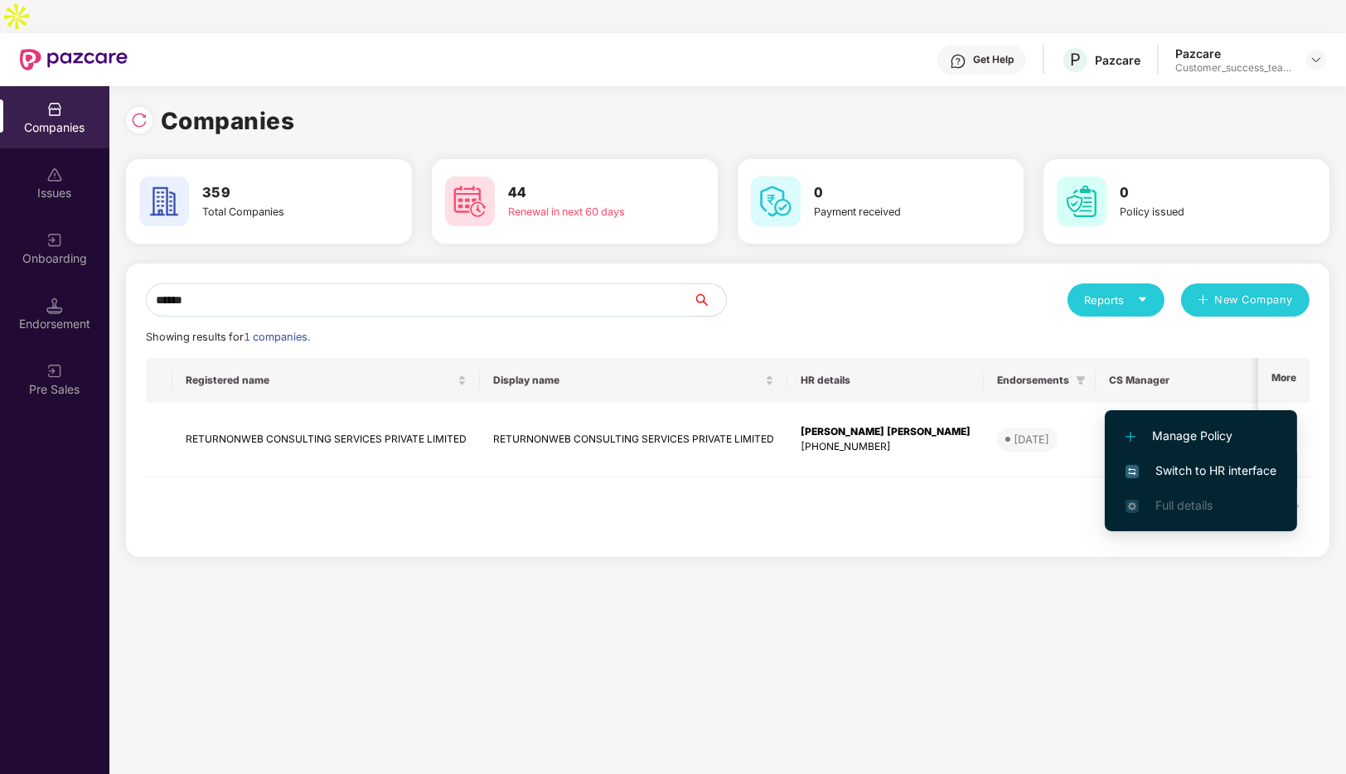
click at [1158, 469] on span "Switch to HR interface" at bounding box center [1200, 470] width 151 height 18
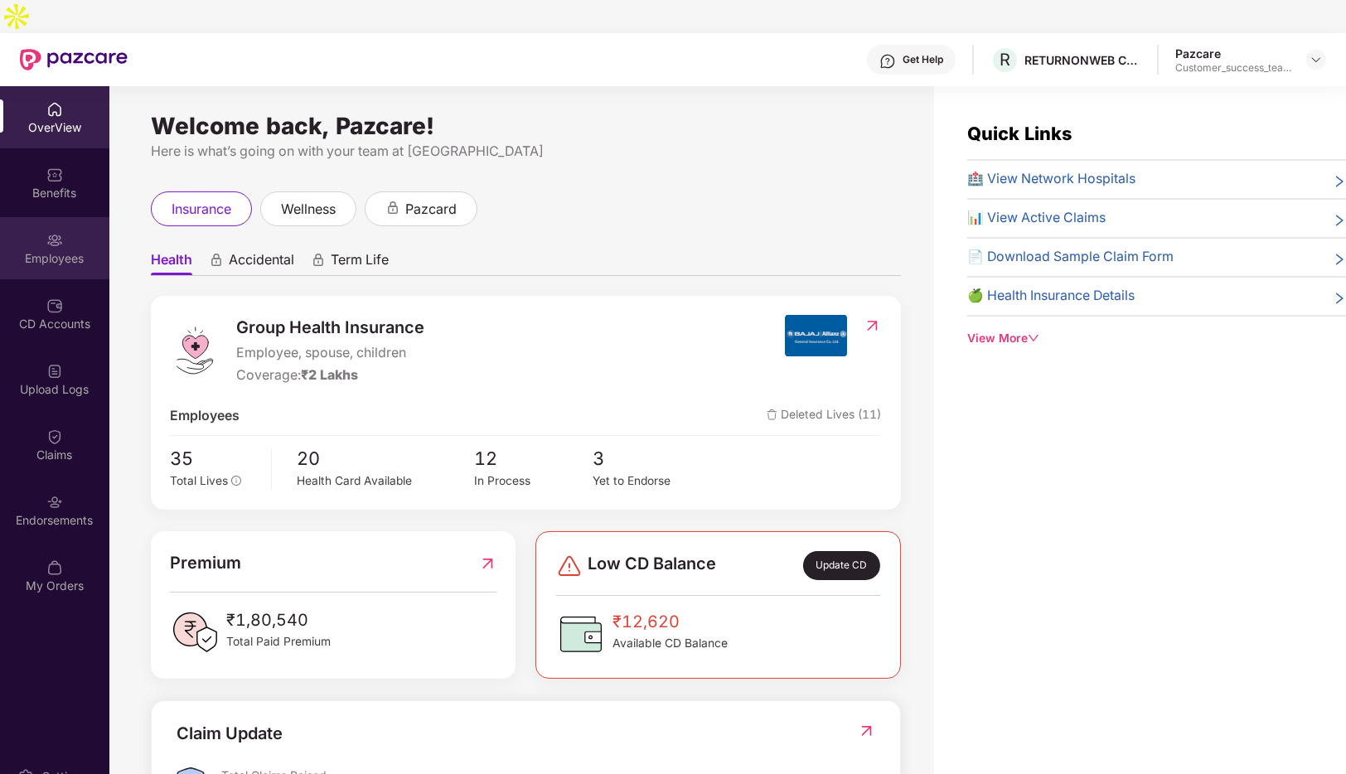
click at [67, 217] on div "Employees" at bounding box center [54, 248] width 109 height 62
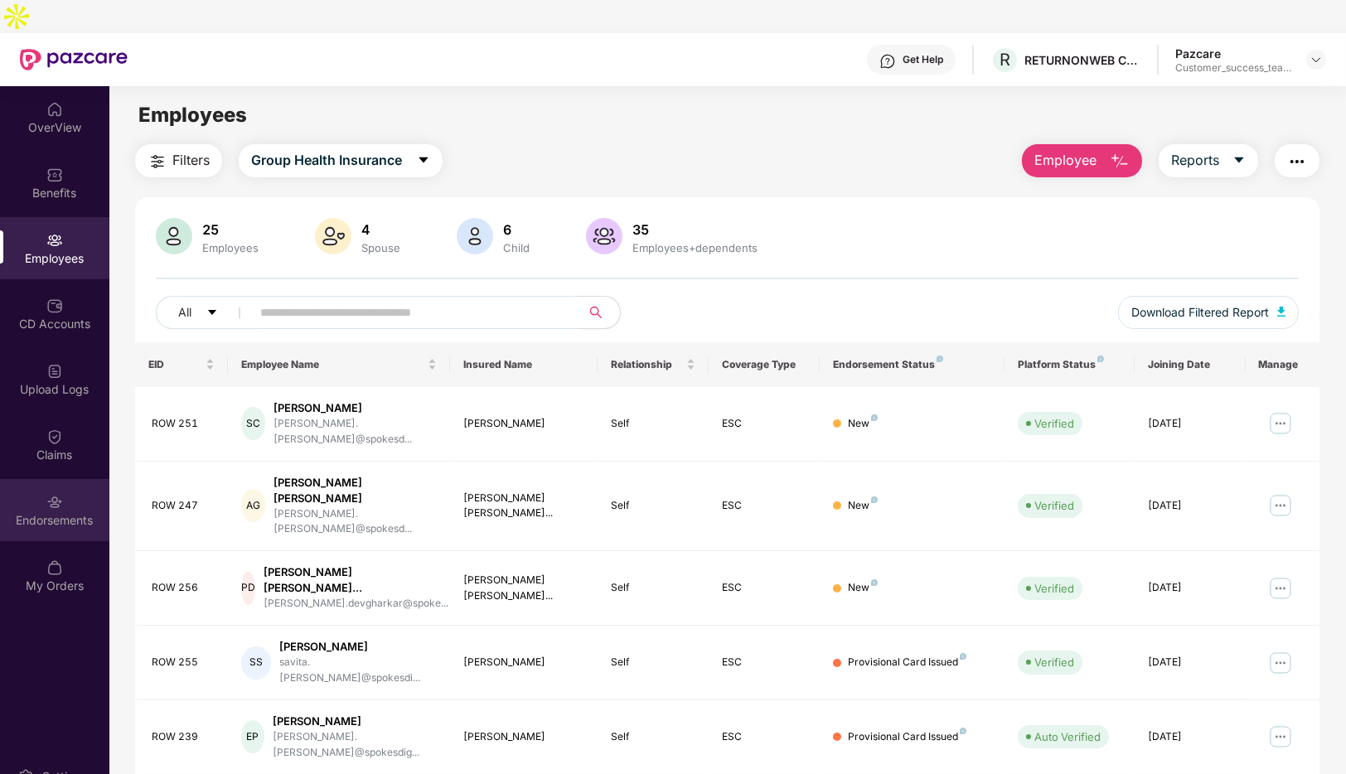
click at [46, 479] on div "Endorsements" at bounding box center [54, 510] width 109 height 62
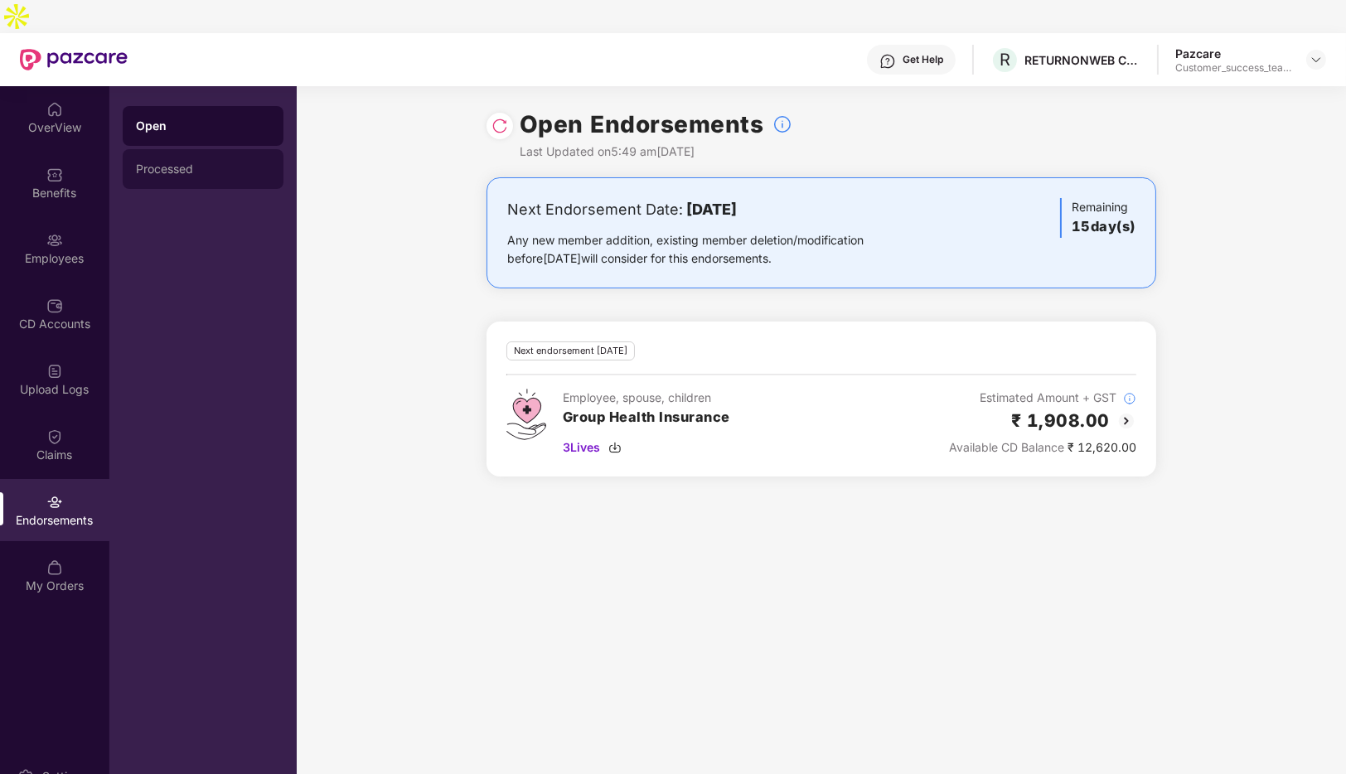
click at [215, 152] on div "Processed" at bounding box center [203, 169] width 161 height 40
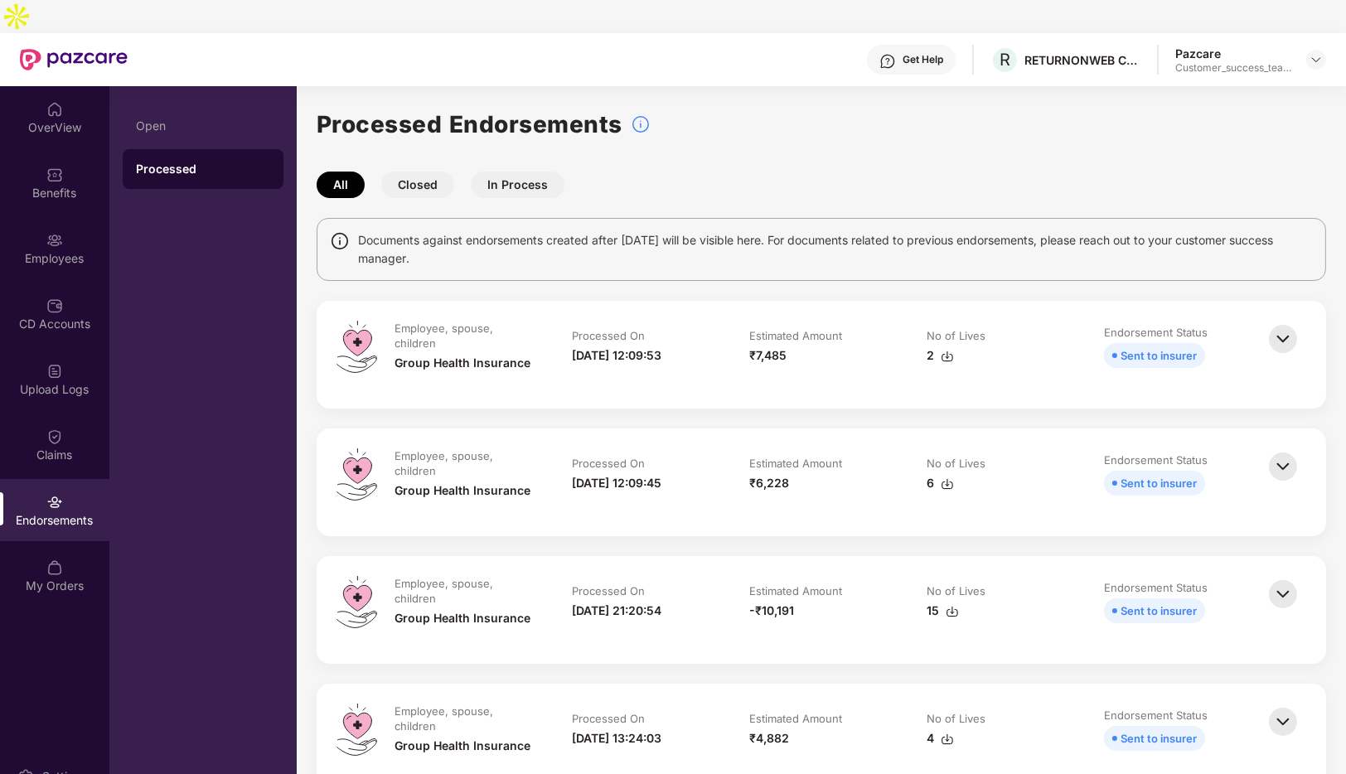
click at [1282, 321] on img at bounding box center [1282, 339] width 36 height 36
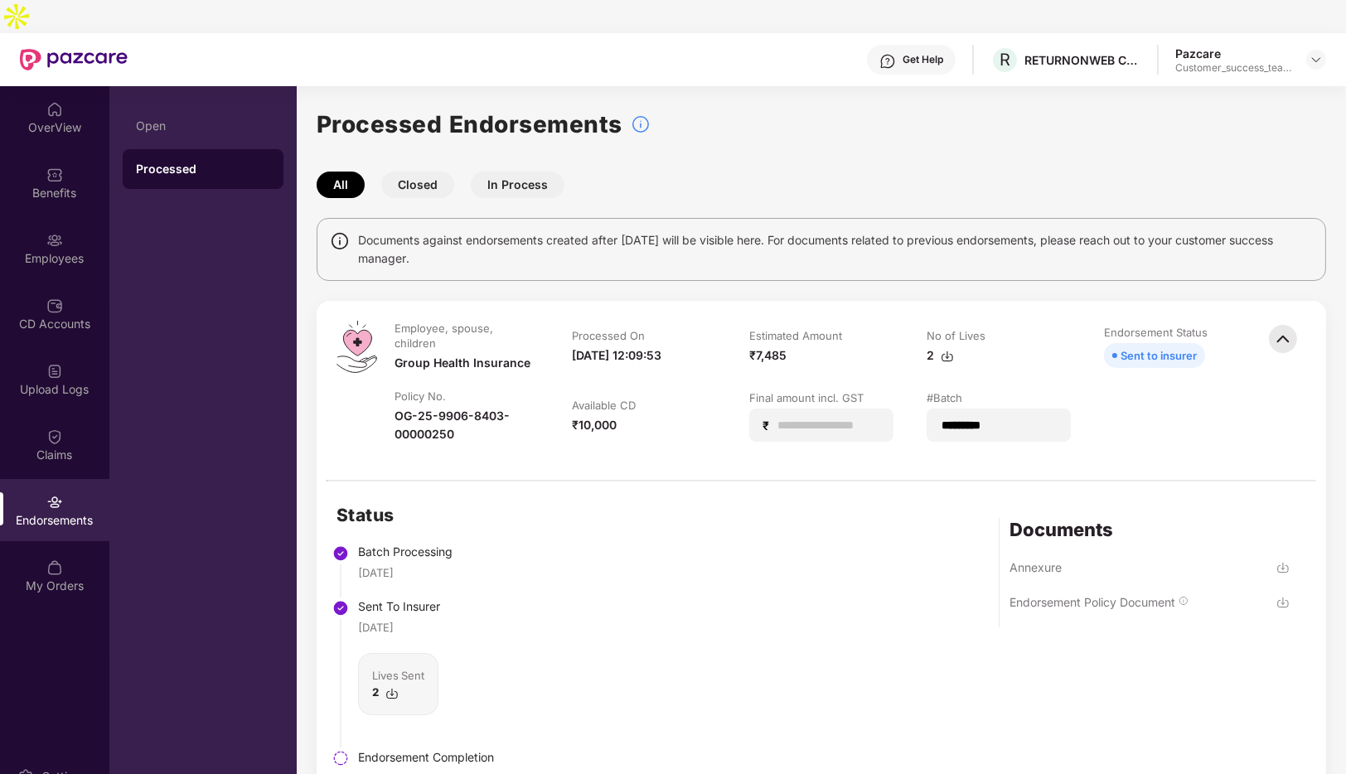
click at [1282, 321] on img at bounding box center [1282, 339] width 36 height 36
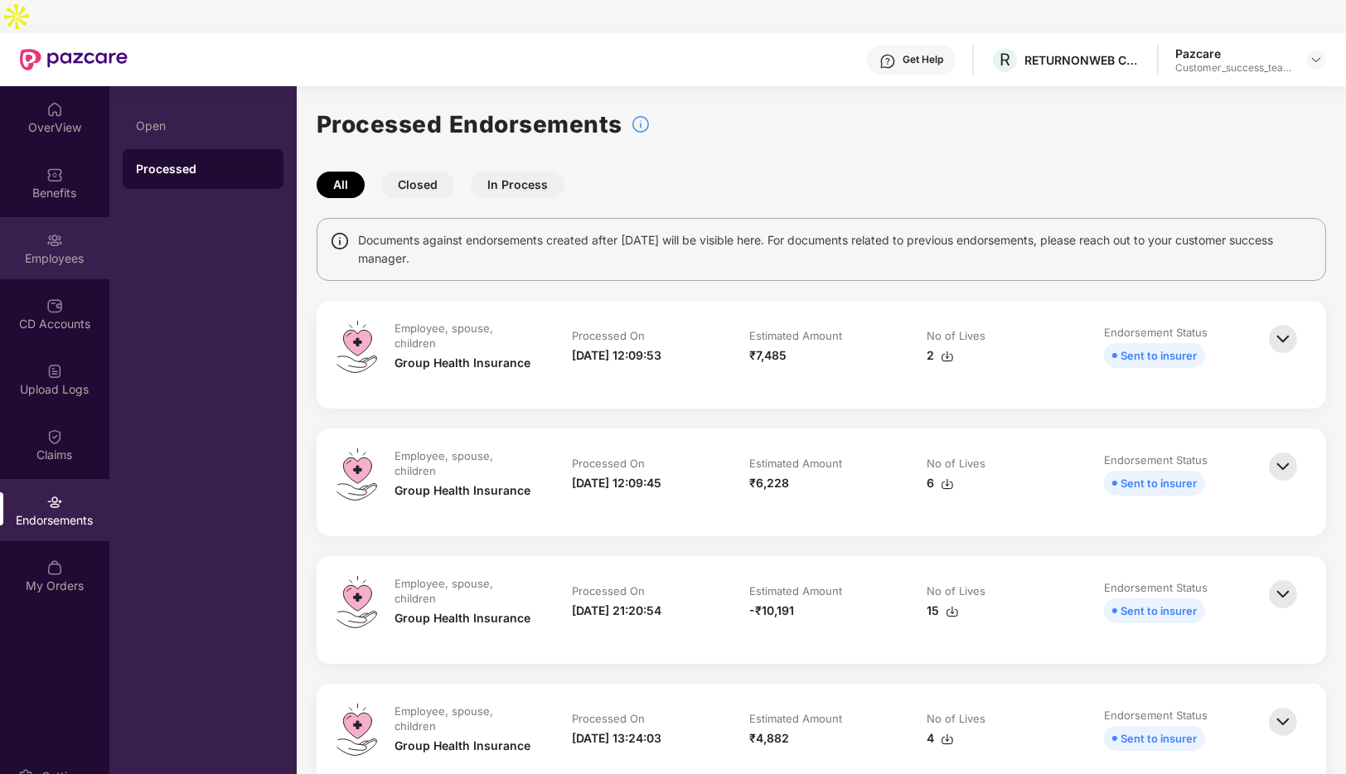
click at [60, 250] on div "Employees" at bounding box center [54, 258] width 109 height 17
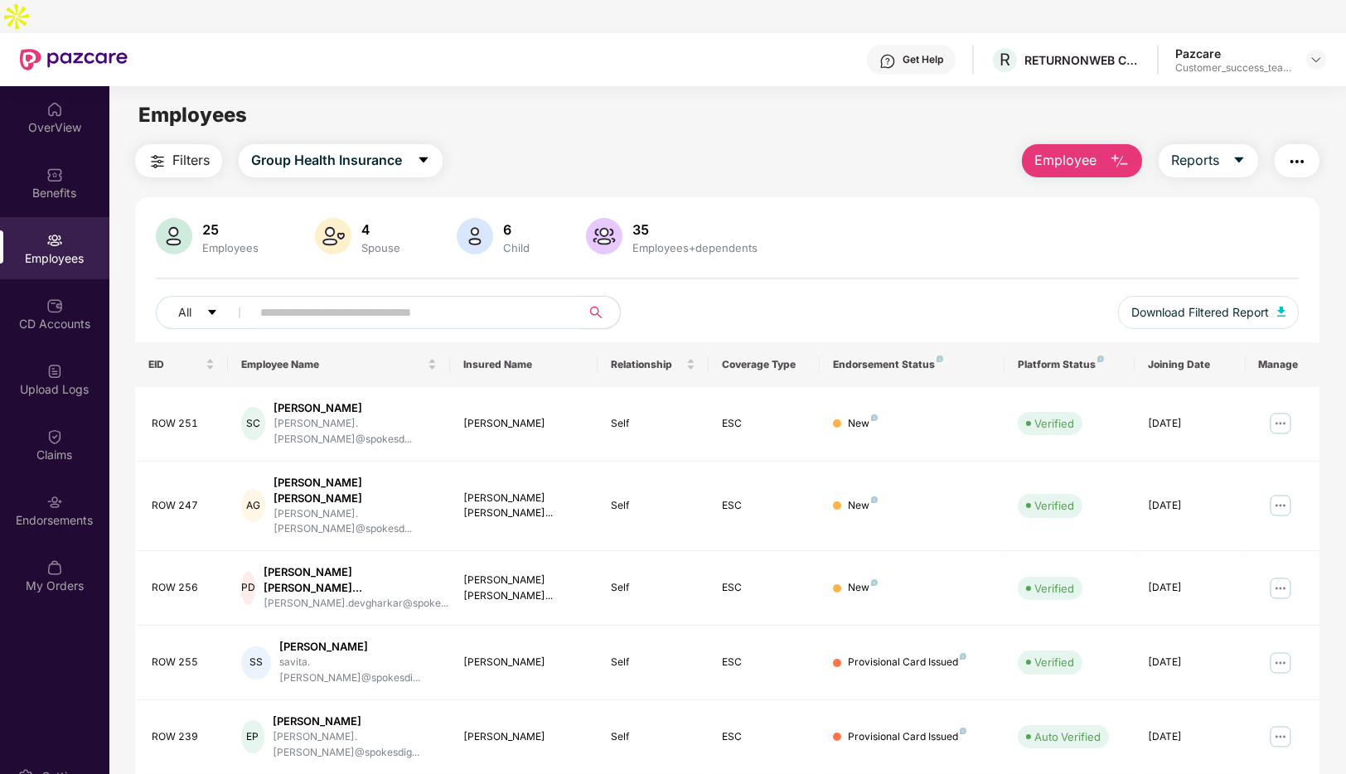
type input "*"
click at [445, 300] on input "*" at bounding box center [408, 312] width 297 height 25
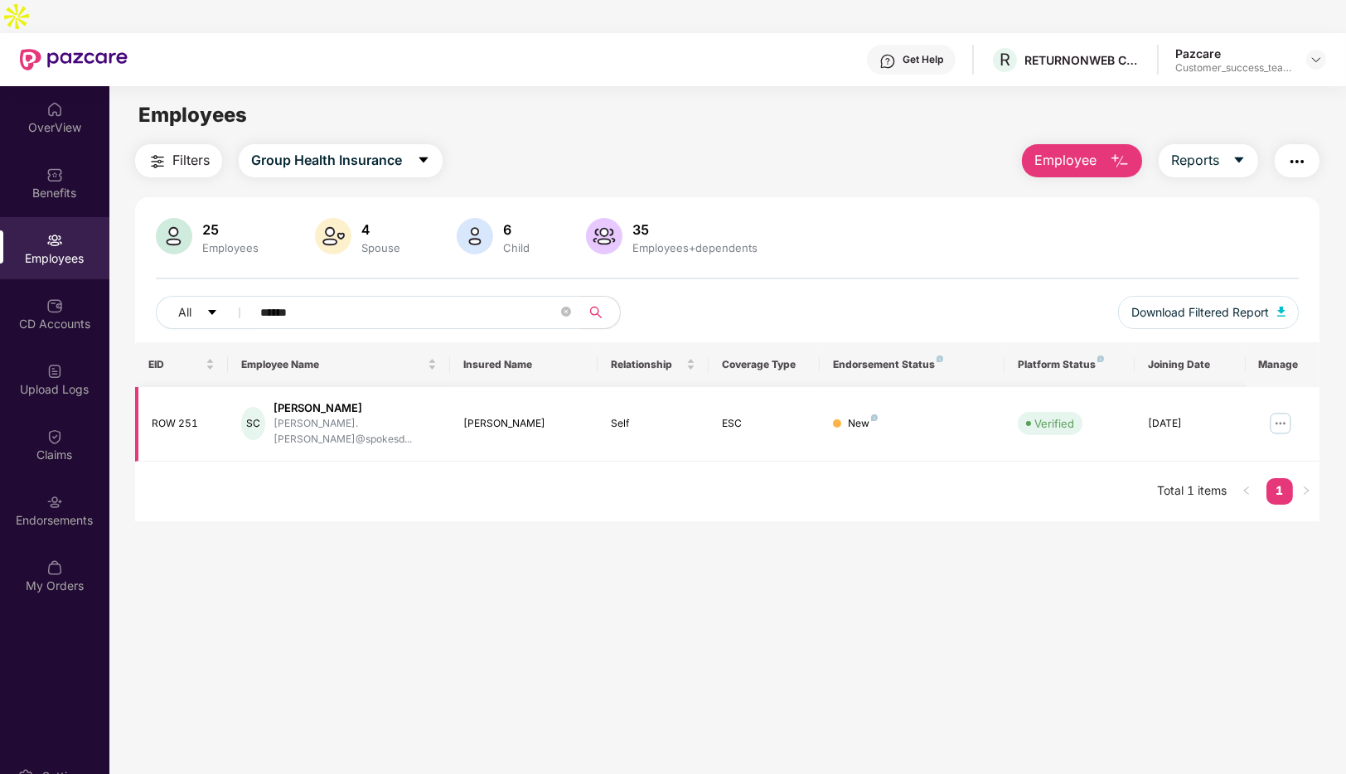
type input "******"
click at [1281, 410] on img at bounding box center [1280, 423] width 27 height 27
click at [57, 512] on div "Endorsements" at bounding box center [54, 520] width 109 height 17
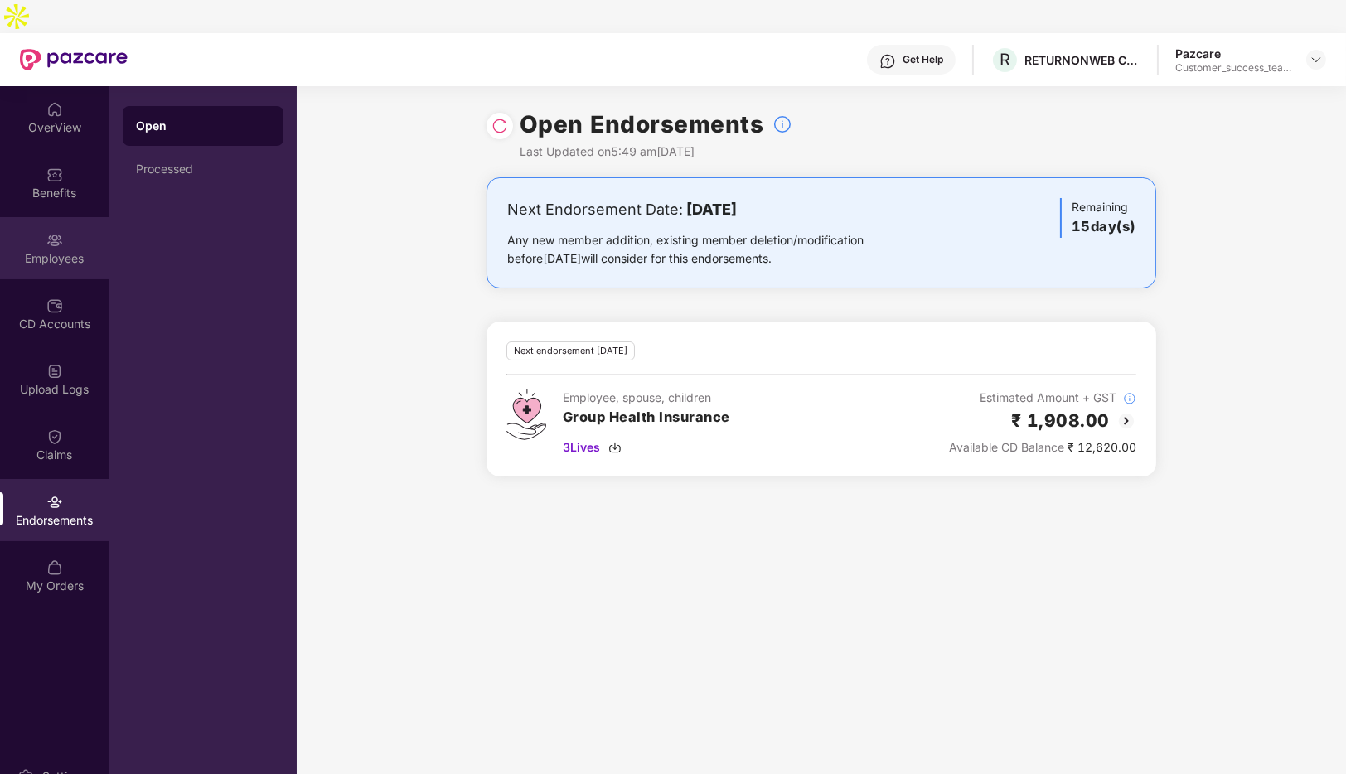
click at [53, 250] on div "Employees" at bounding box center [54, 258] width 109 height 17
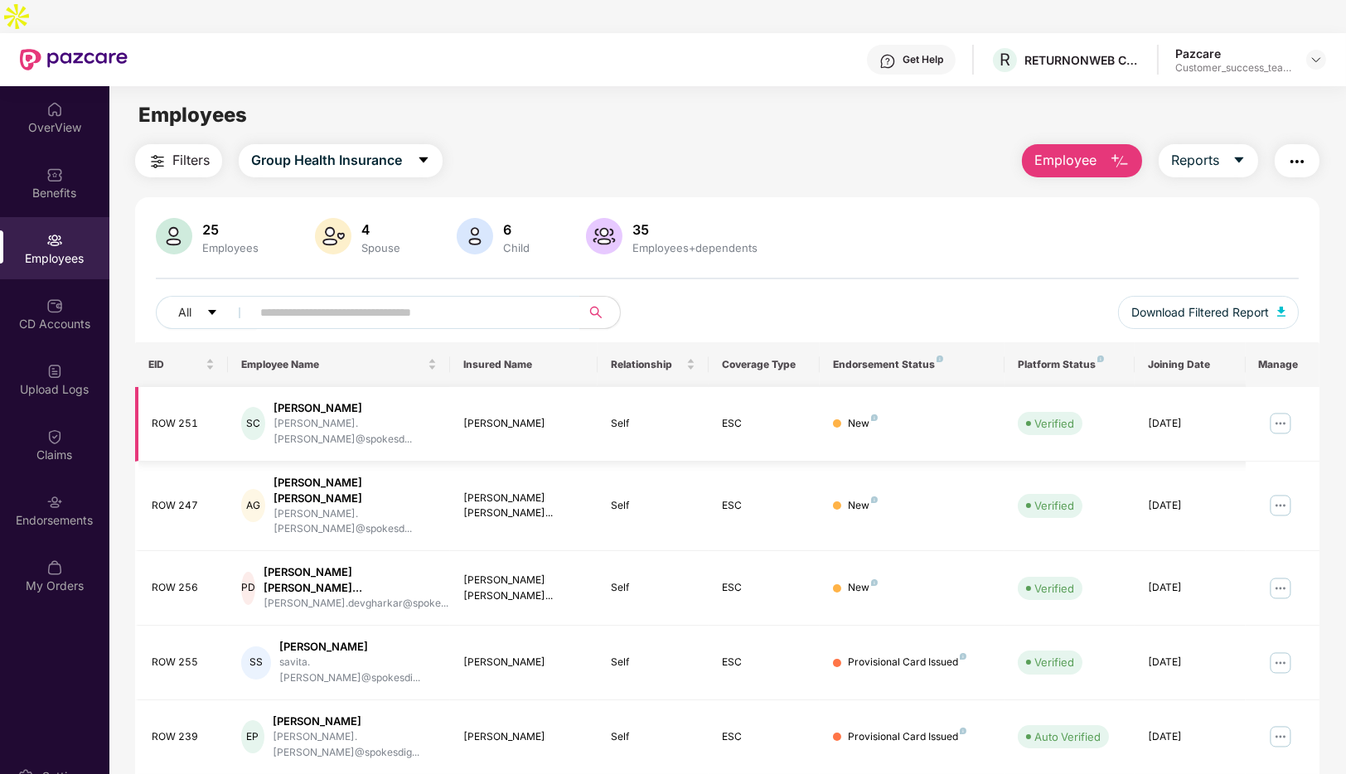
click at [1283, 410] on img at bounding box center [1280, 423] width 27 height 27
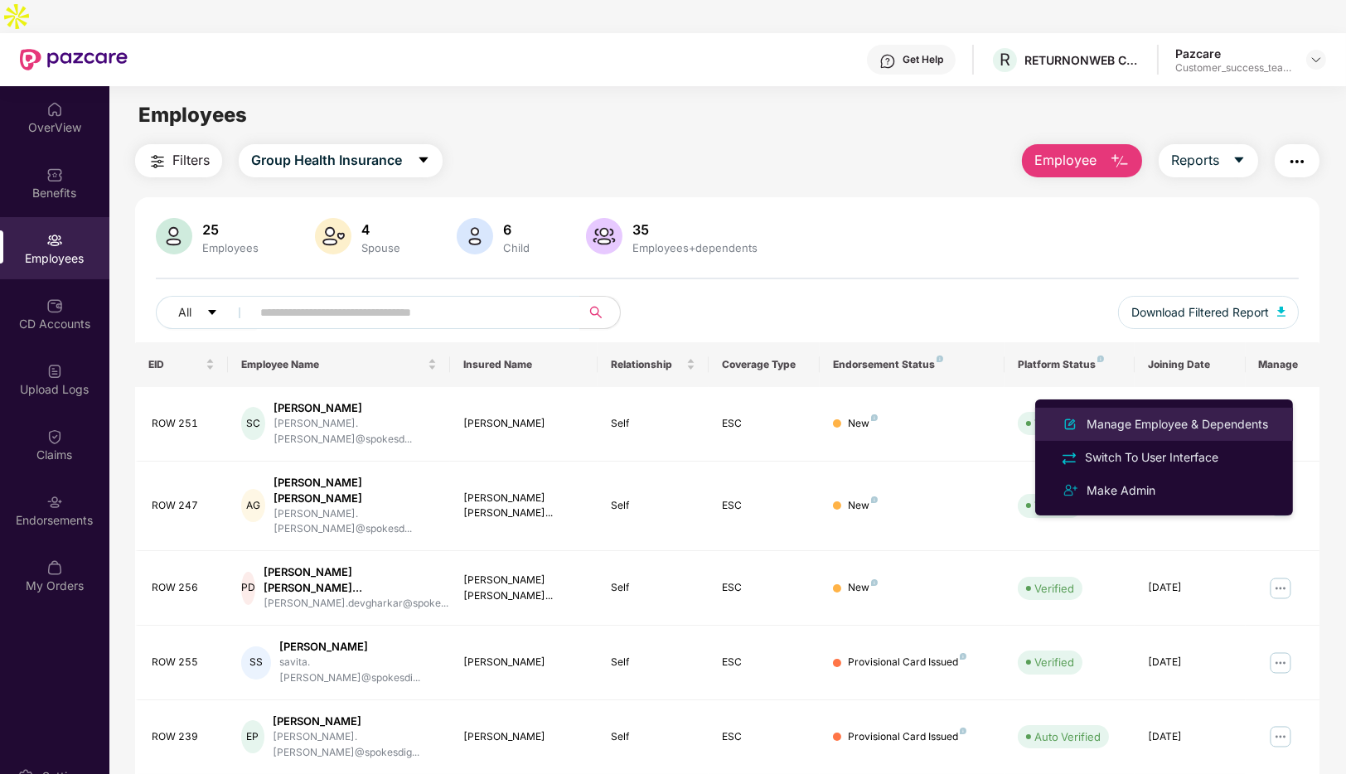
click at [1080, 427] on div at bounding box center [1069, 424] width 27 height 20
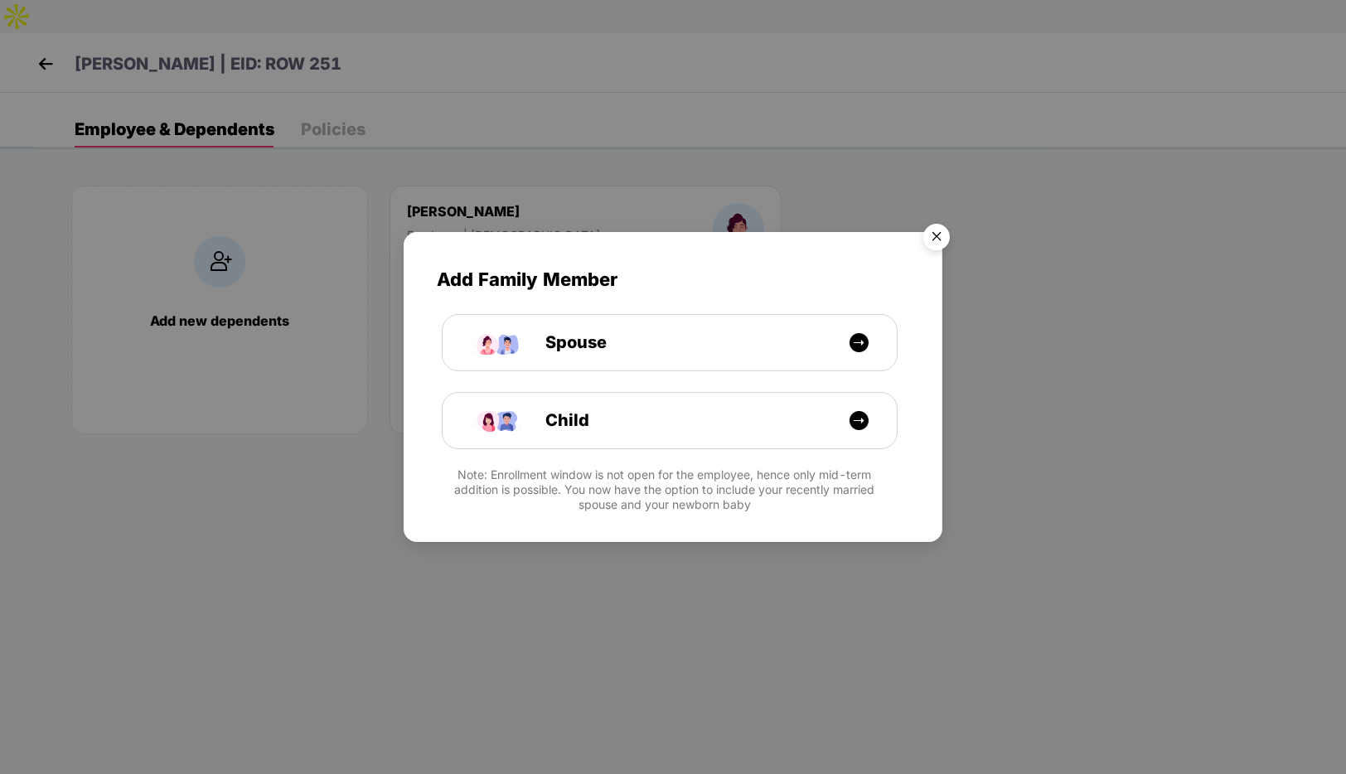
click at [938, 235] on img "Close" at bounding box center [936, 239] width 46 height 46
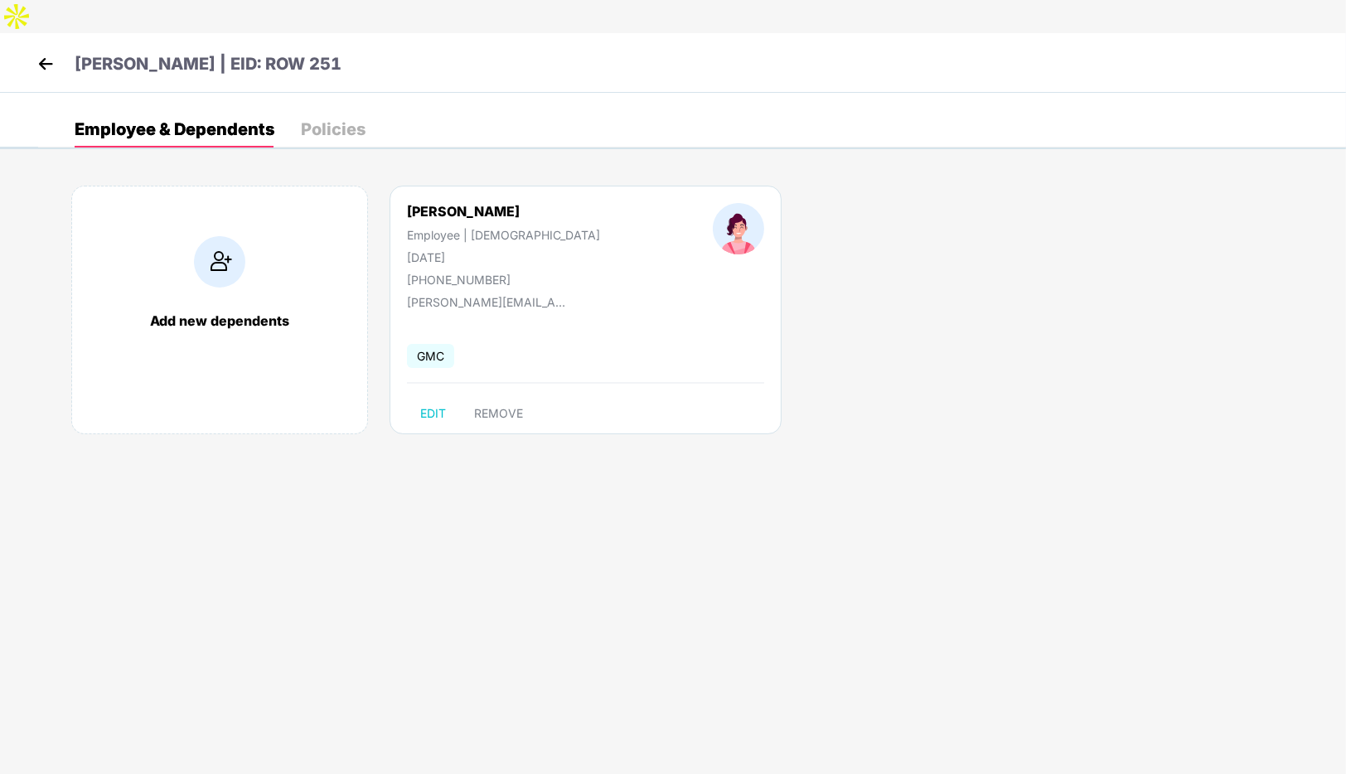
click at [46, 51] on img at bounding box center [45, 63] width 25 height 25
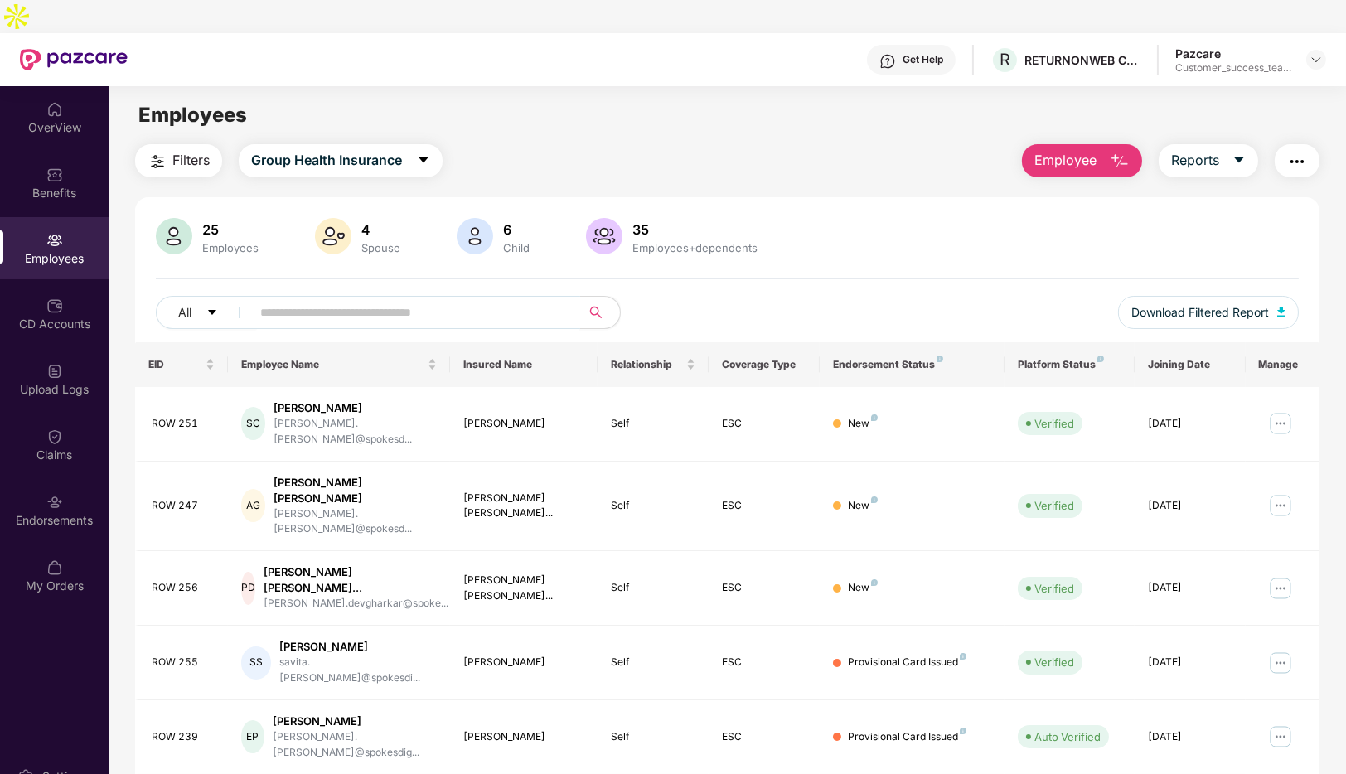
click at [471, 300] on input "text" at bounding box center [408, 312] width 297 height 25
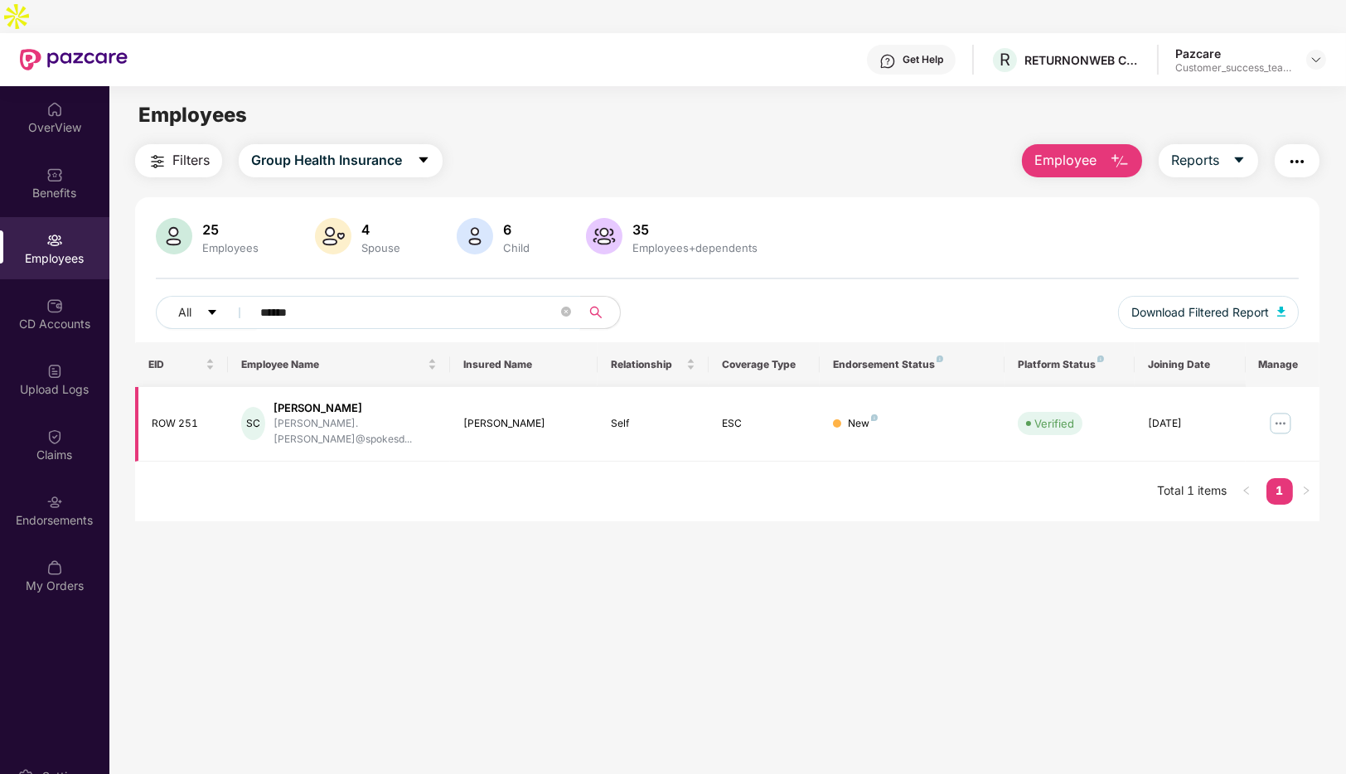
type input "******"
click at [1278, 410] on img at bounding box center [1280, 423] width 27 height 27
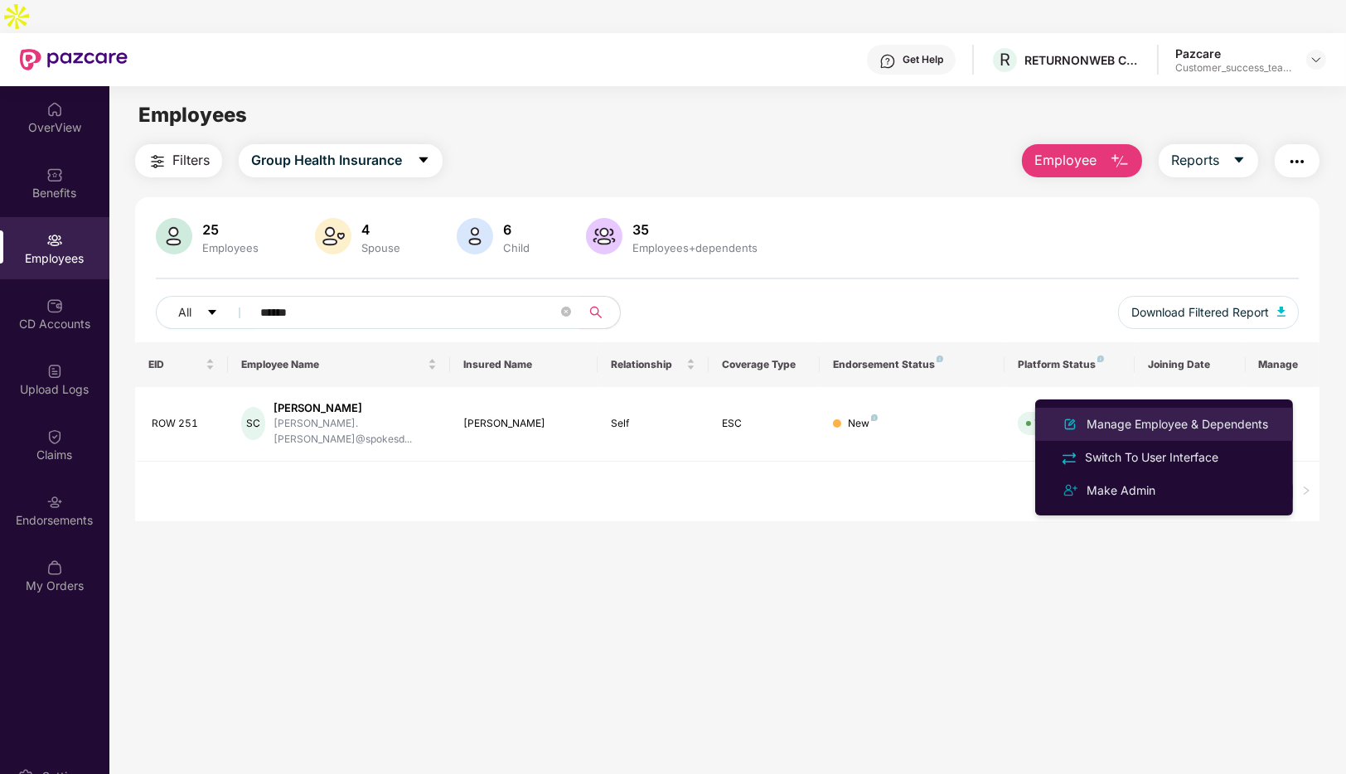
click at [1099, 424] on div "Manage Employee & Dependents" at bounding box center [1177, 424] width 188 height 18
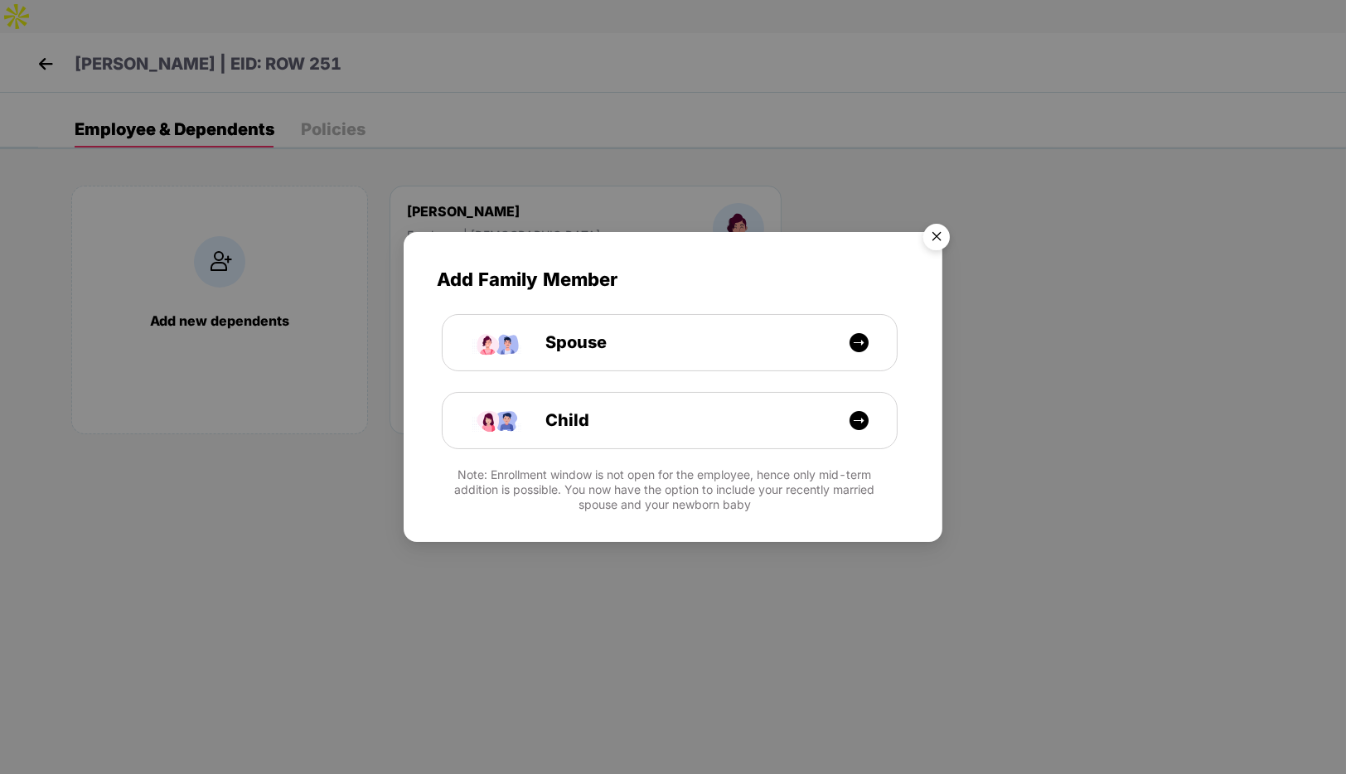
click at [940, 242] on img "Close" at bounding box center [936, 239] width 46 height 46
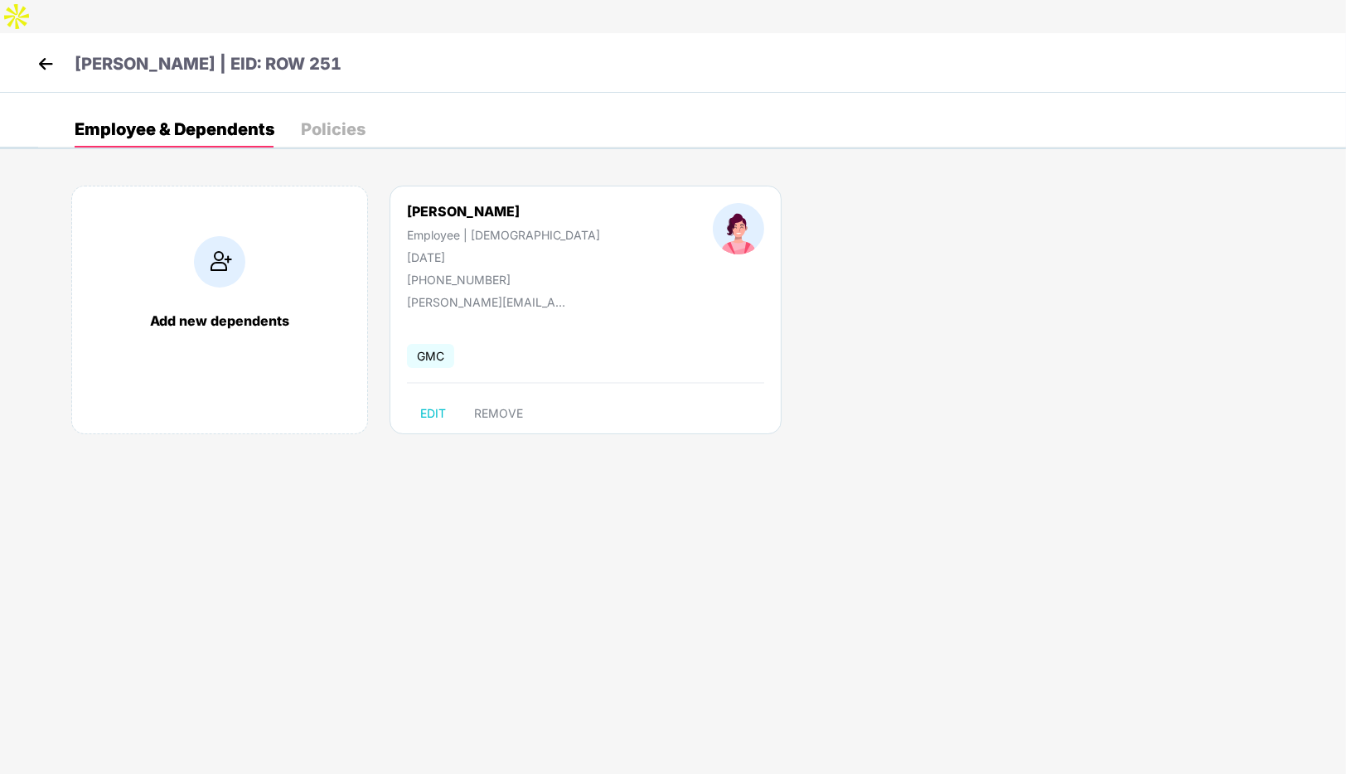
click at [49, 51] on img at bounding box center [45, 63] width 25 height 25
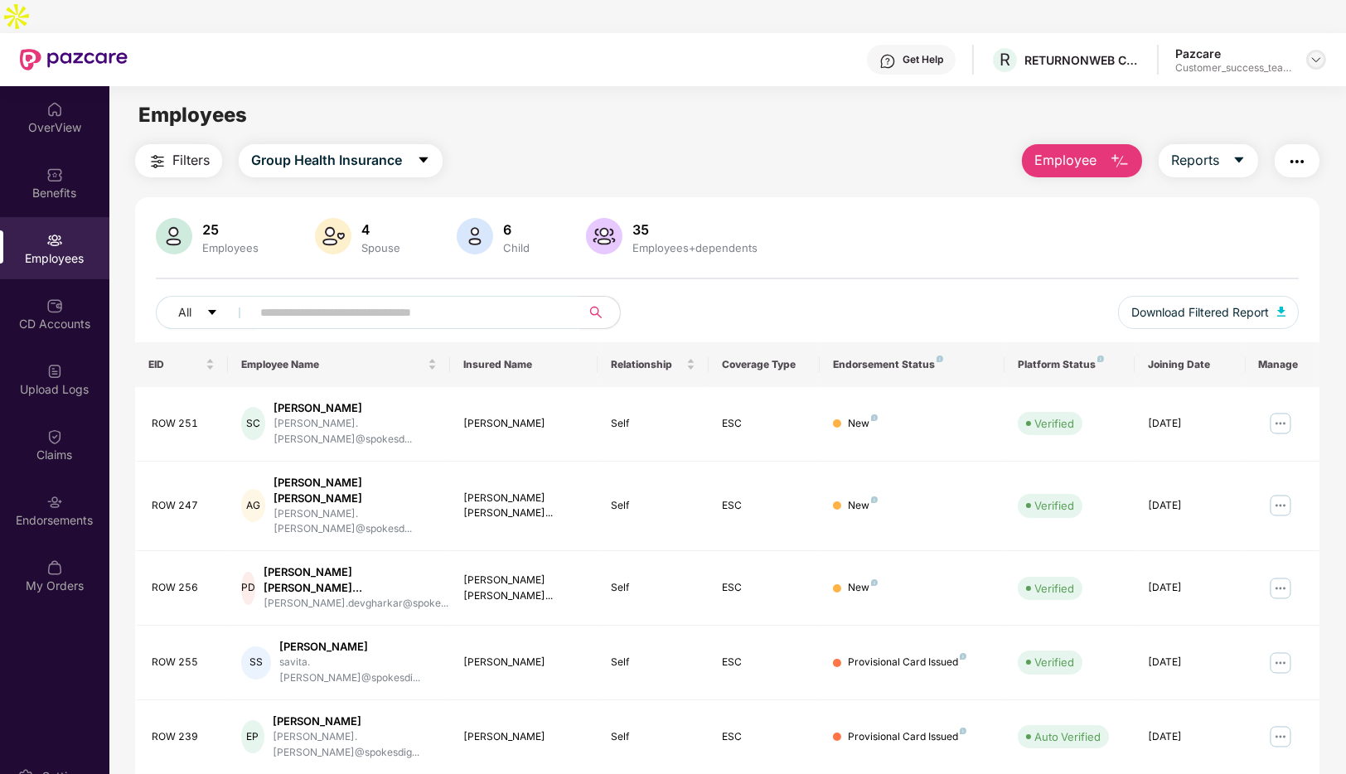
click at [1312, 53] on img at bounding box center [1315, 59] width 13 height 13
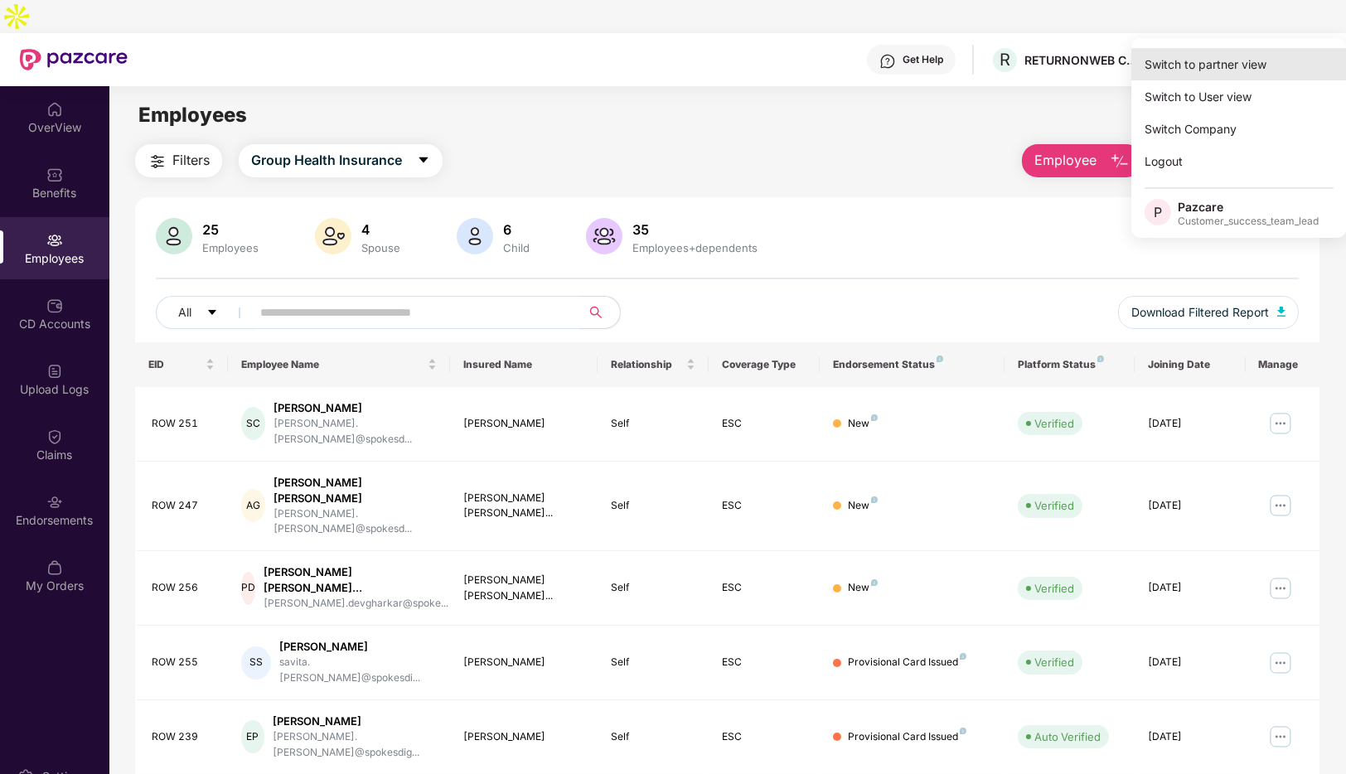
click at [1207, 65] on div "Switch to partner view" at bounding box center [1238, 64] width 215 height 32
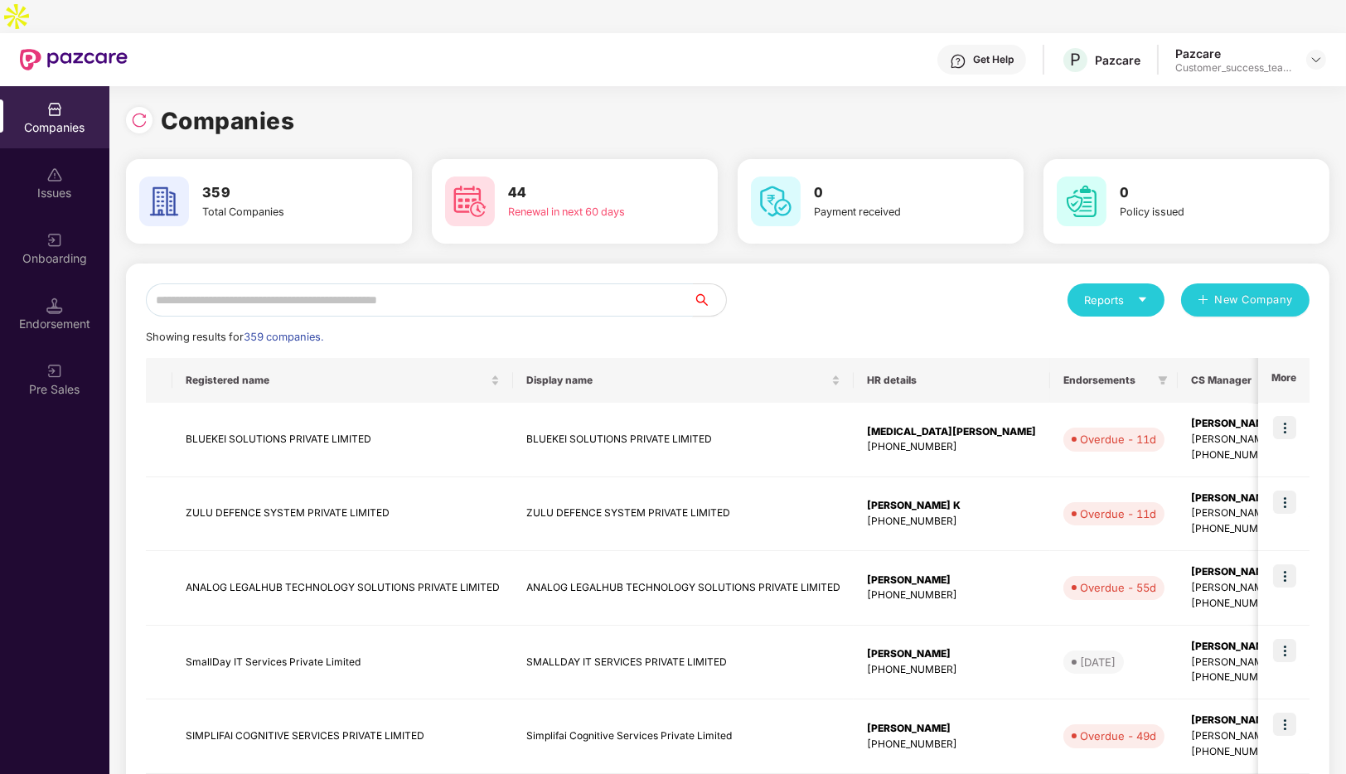
click at [281, 283] on input "text" at bounding box center [419, 299] width 547 height 33
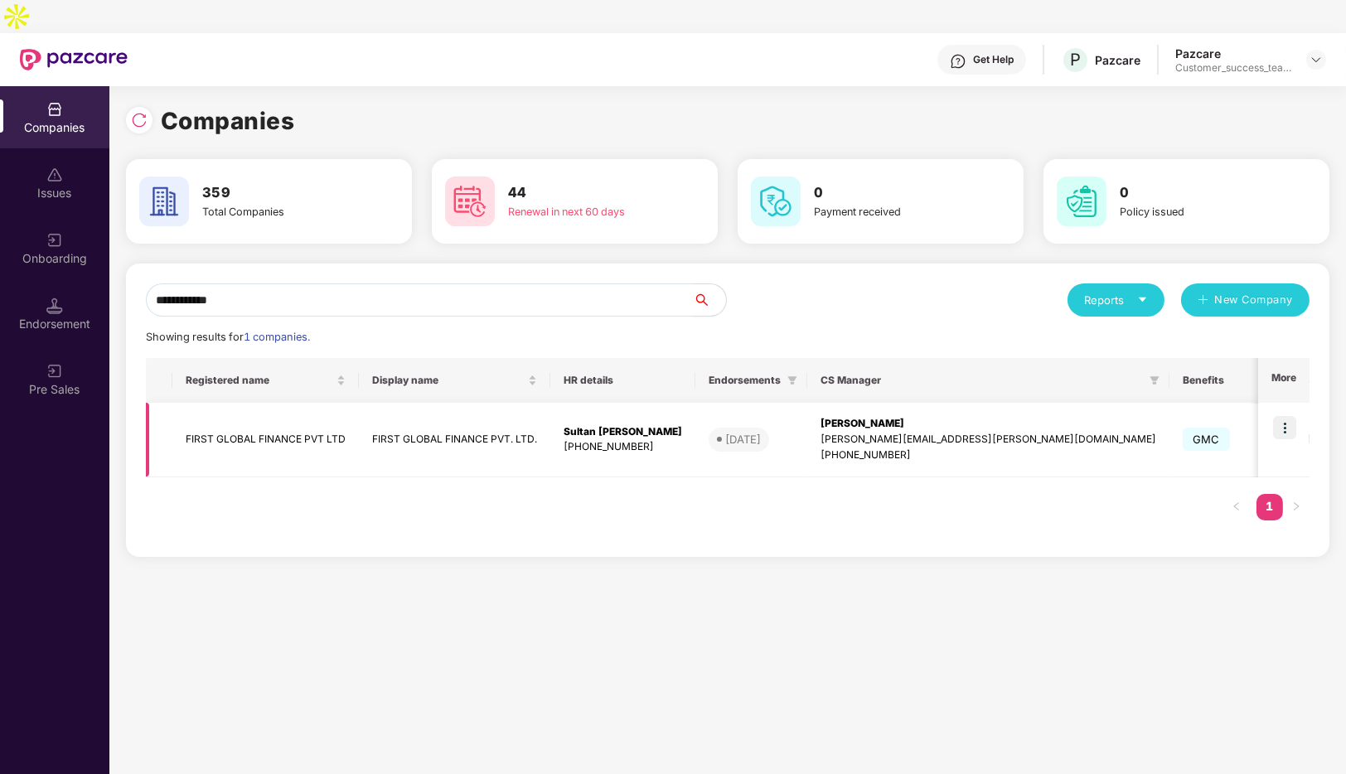
type input "**********"
click at [1281, 416] on img at bounding box center [1284, 427] width 23 height 23
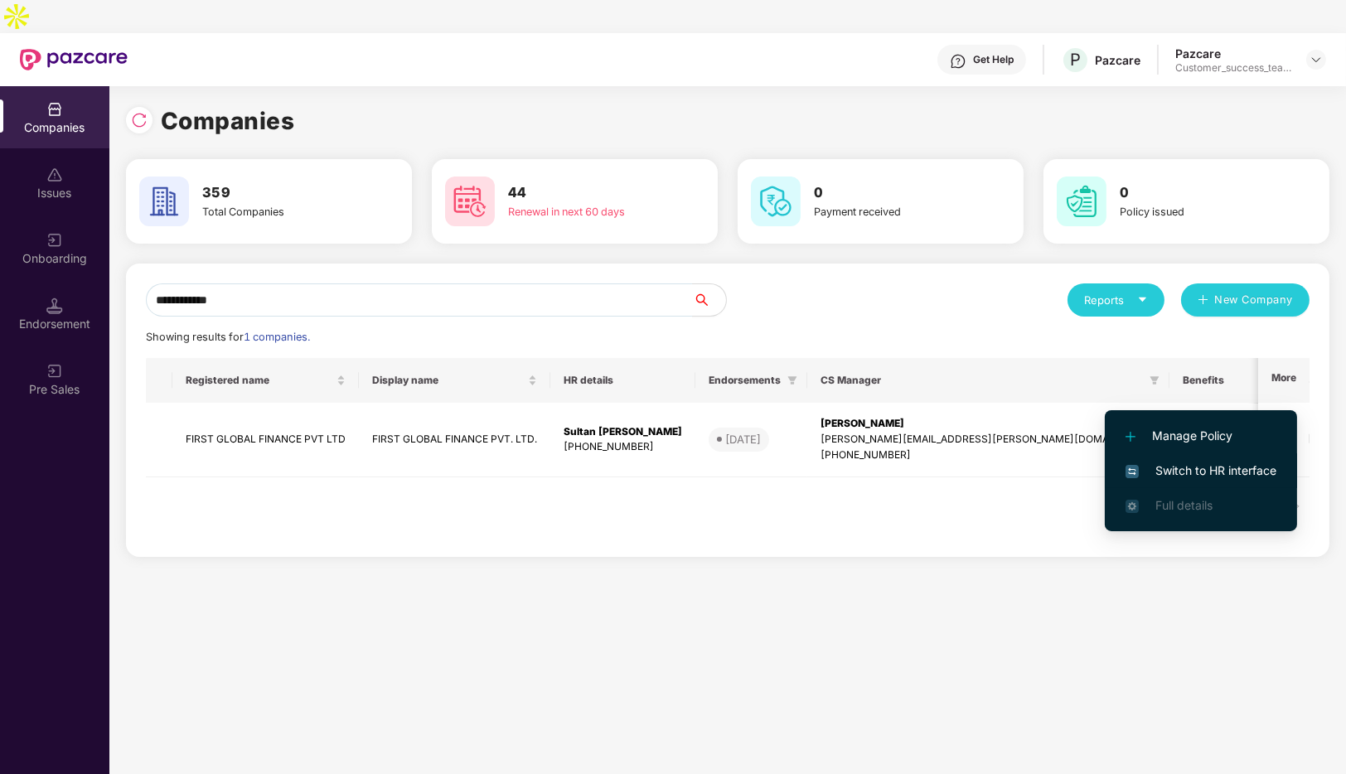
click at [1203, 471] on span "Switch to HR interface" at bounding box center [1200, 470] width 151 height 18
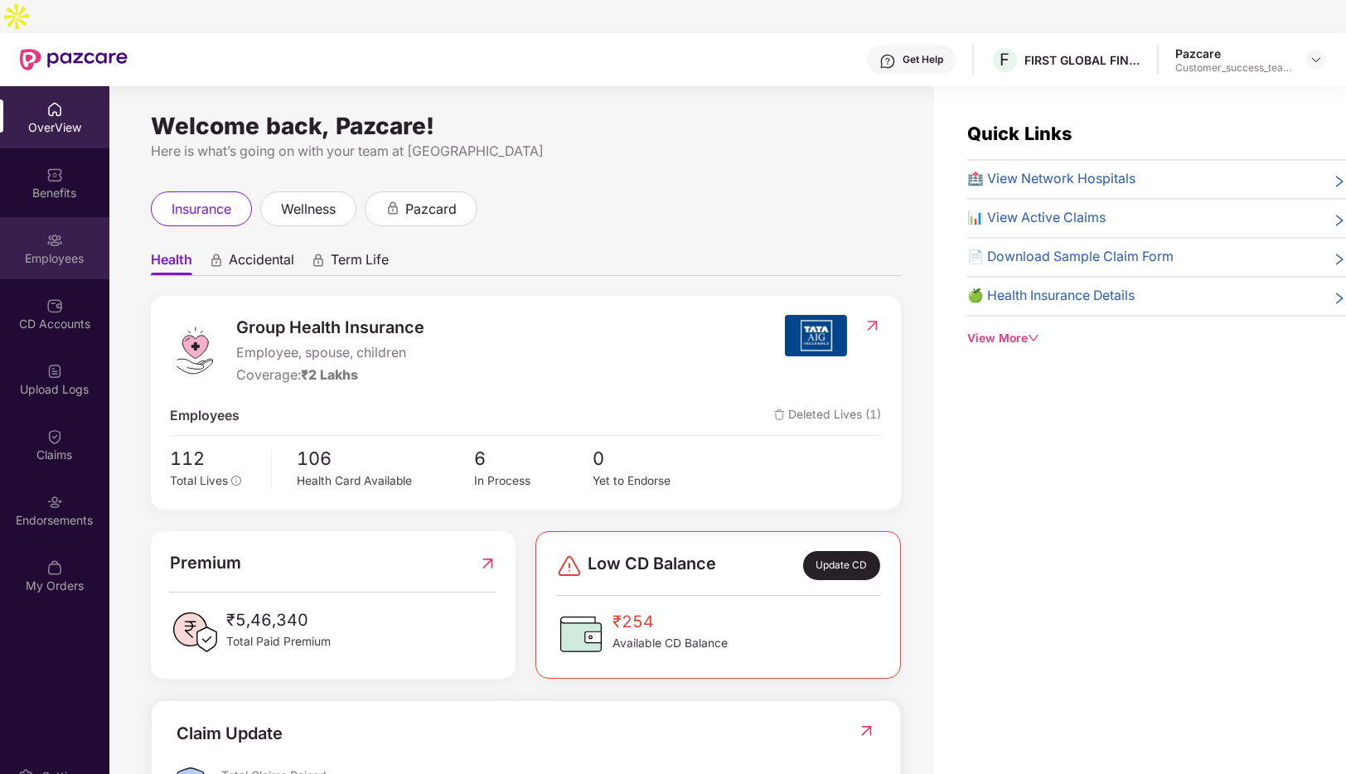
click at [55, 250] on div "Employees" at bounding box center [54, 258] width 109 height 17
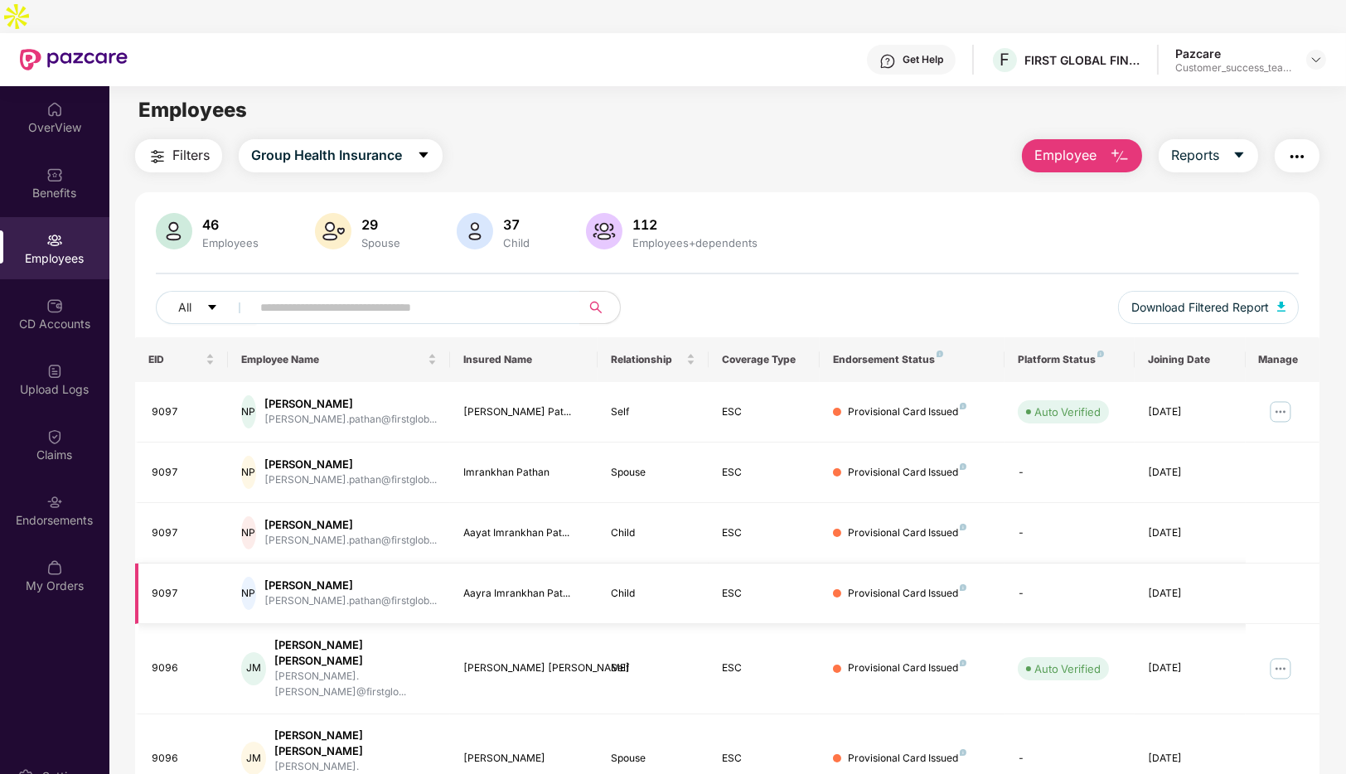
scroll to position [6, 0]
click at [293, 294] on input "text" at bounding box center [408, 306] width 297 height 25
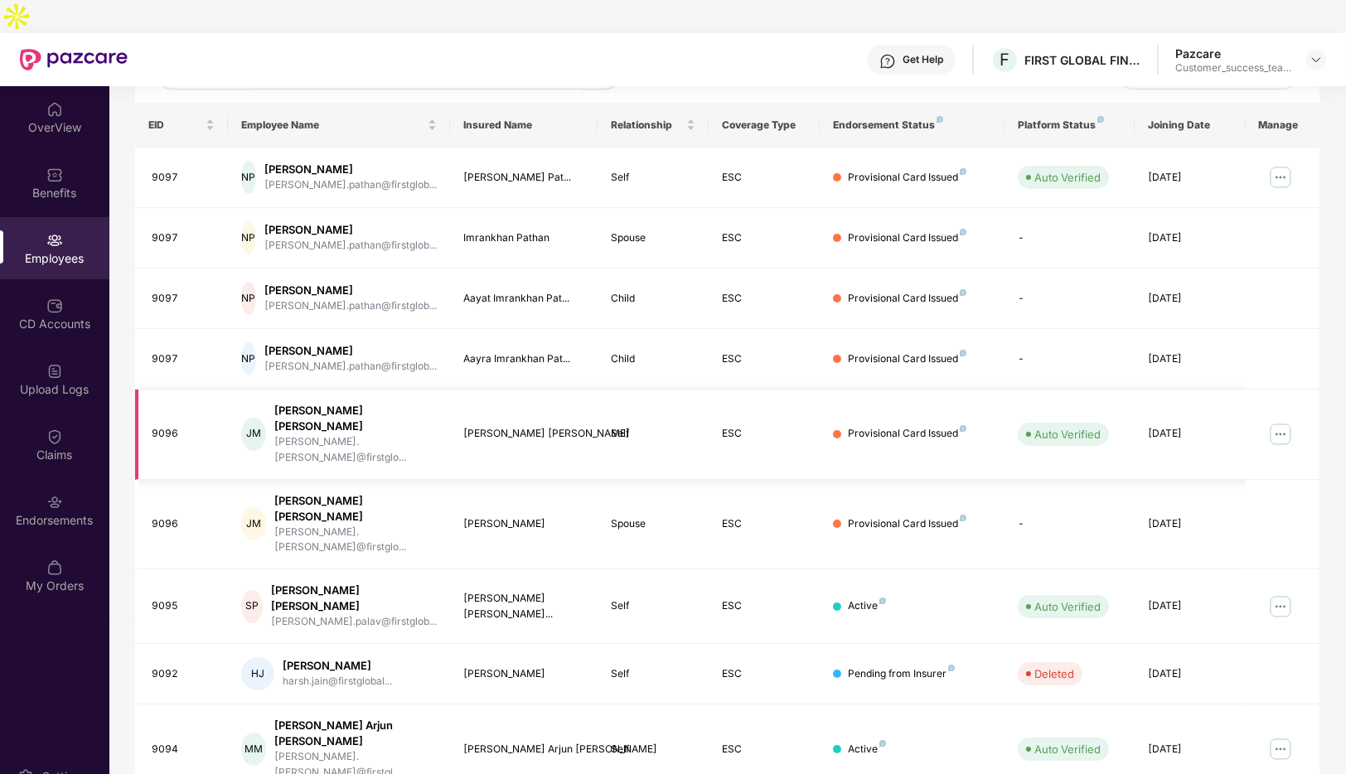
scroll to position [0, 0]
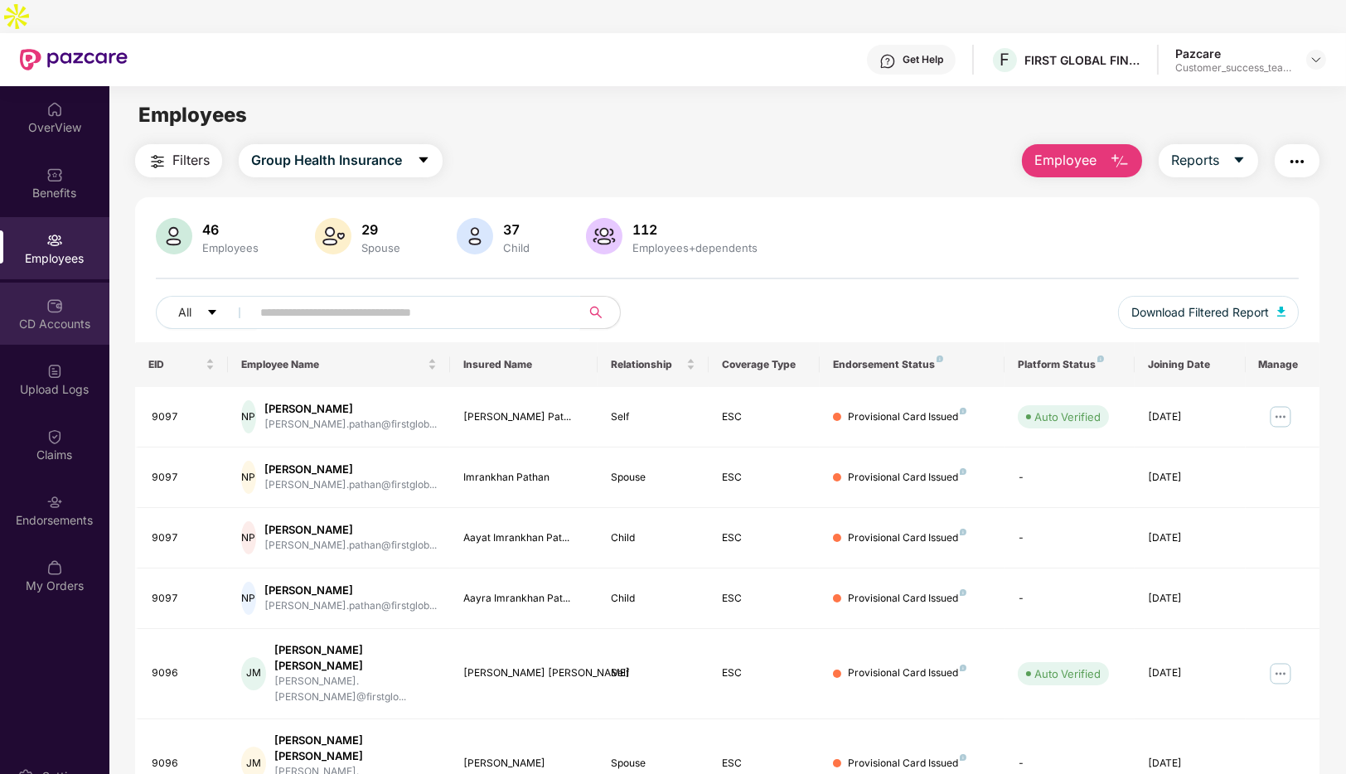
click at [35, 283] on div "CD Accounts" at bounding box center [54, 314] width 109 height 62
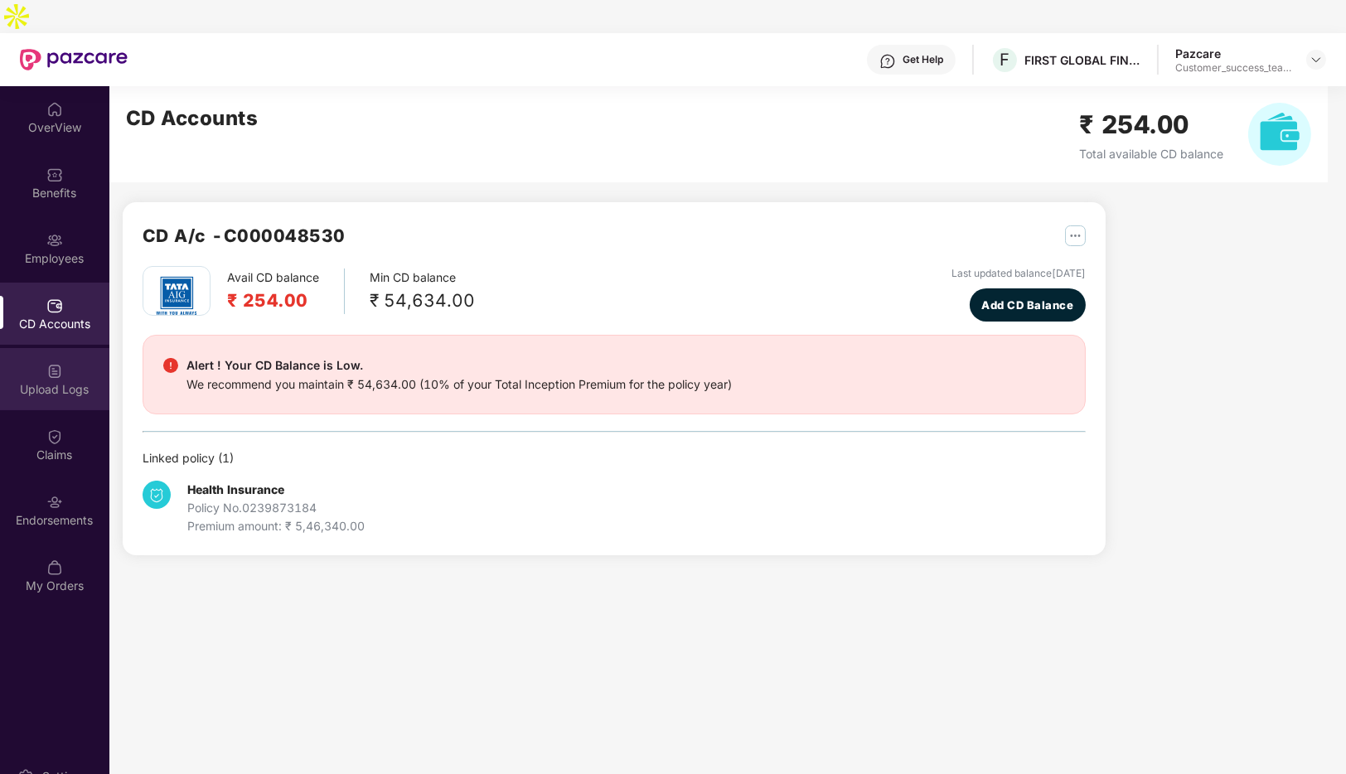
click at [61, 381] on div "Upload Logs" at bounding box center [54, 389] width 109 height 17
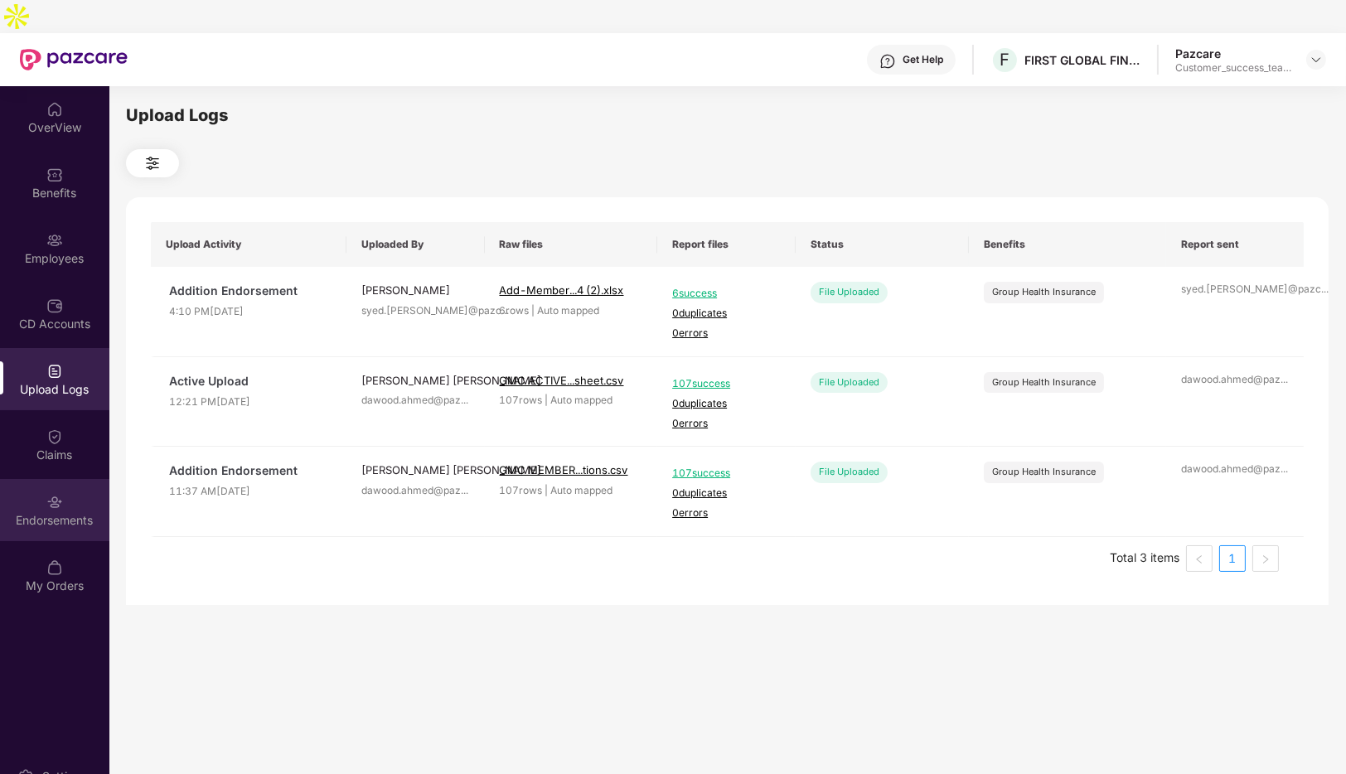
click at [69, 479] on div "Endorsements" at bounding box center [54, 510] width 109 height 62
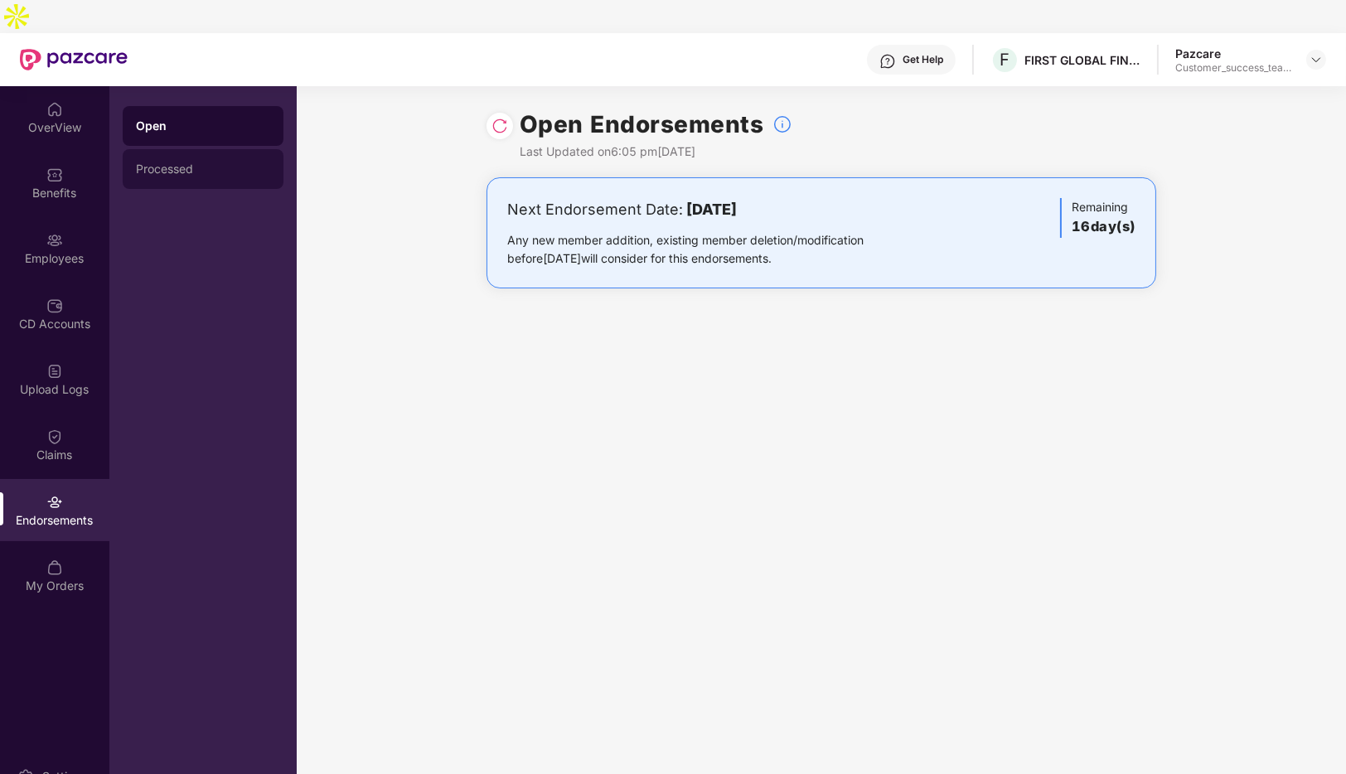
click at [193, 149] on div "Processed" at bounding box center [203, 169] width 161 height 40
